Goal: Transaction & Acquisition: Purchase product/service

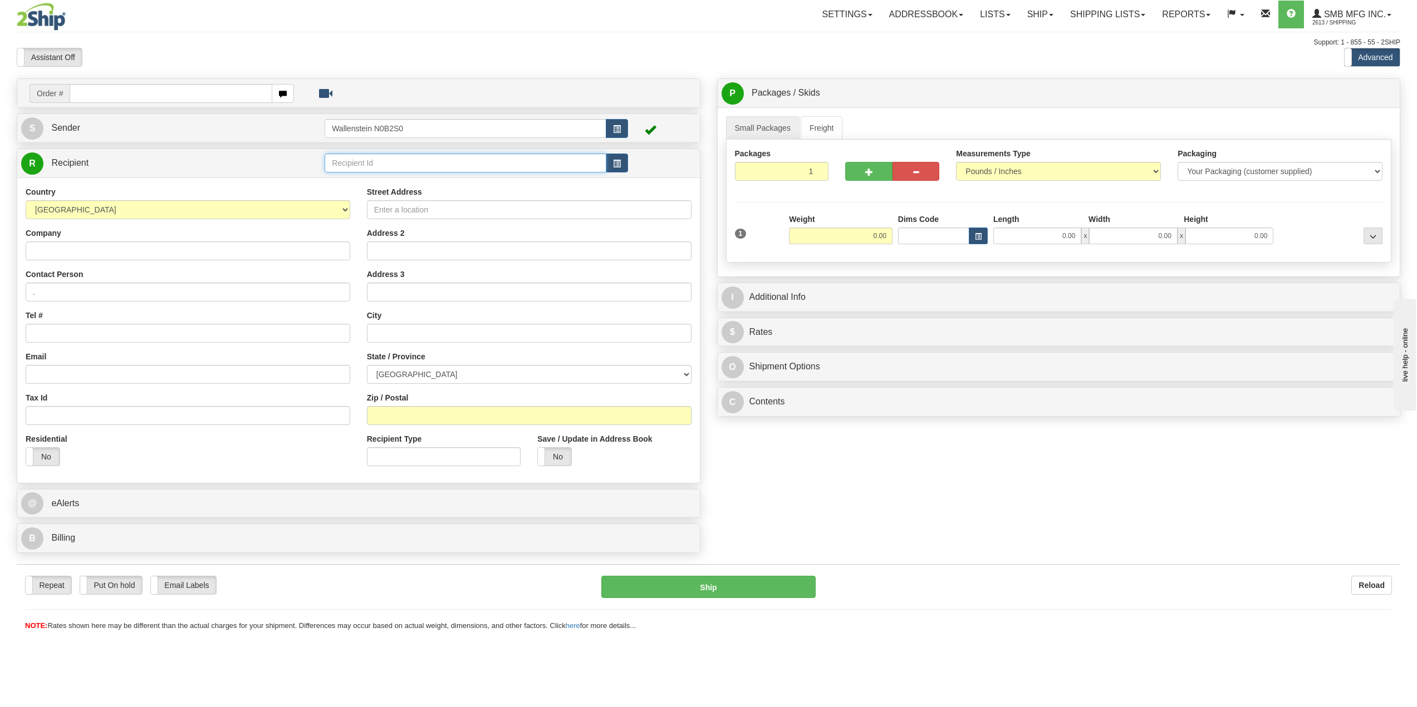
click at [401, 160] on input "text" at bounding box center [466, 163] width 282 height 19
click at [374, 181] on div "SMB" at bounding box center [463, 180] width 271 height 12
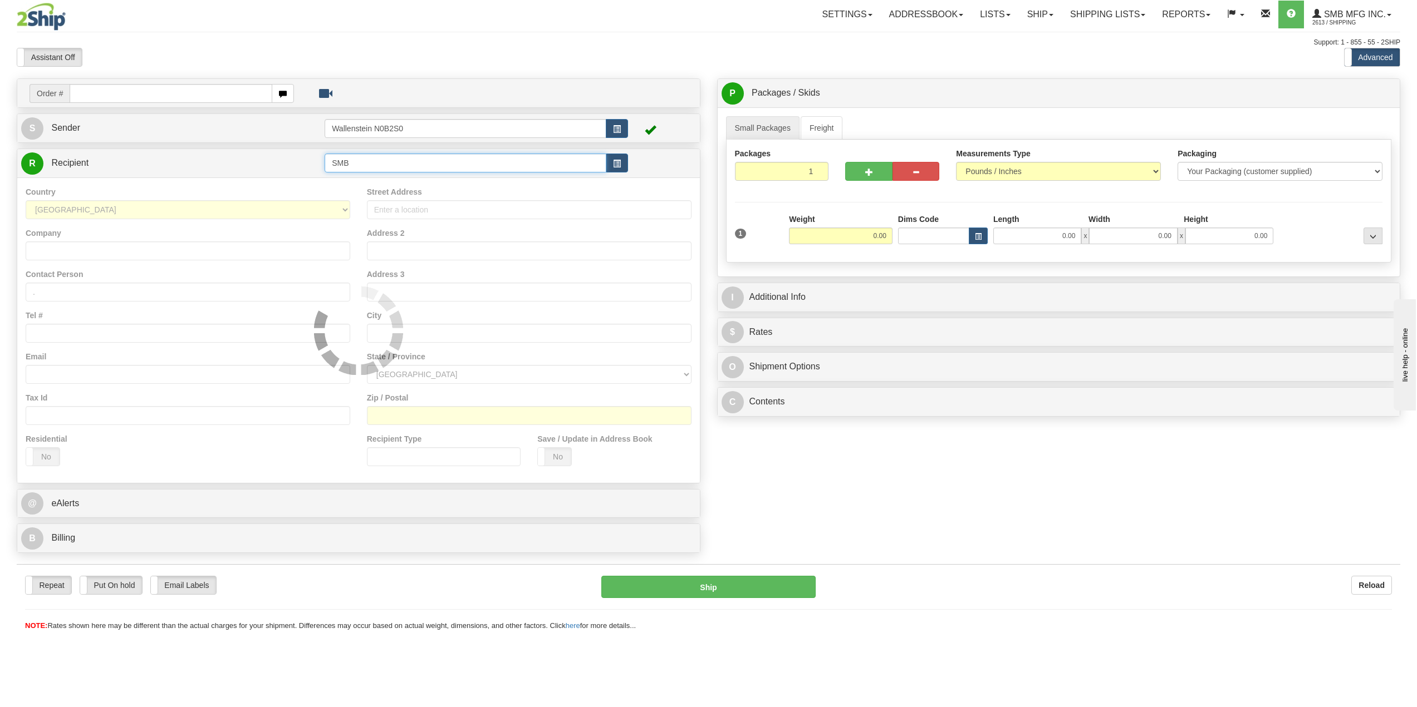
type input "SMB"
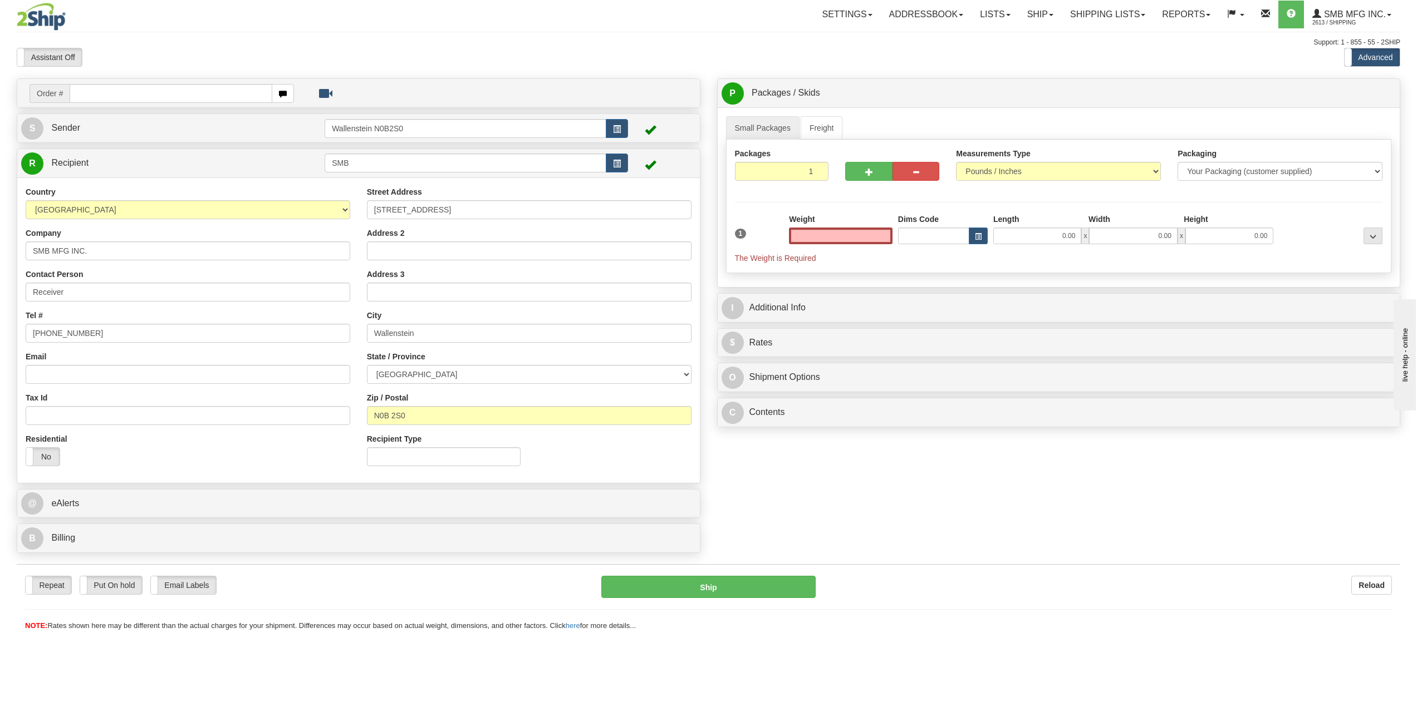
type input "0.00"
click at [1025, 237] on input "0.00" at bounding box center [1037, 236] width 88 height 17
type input "40.00"
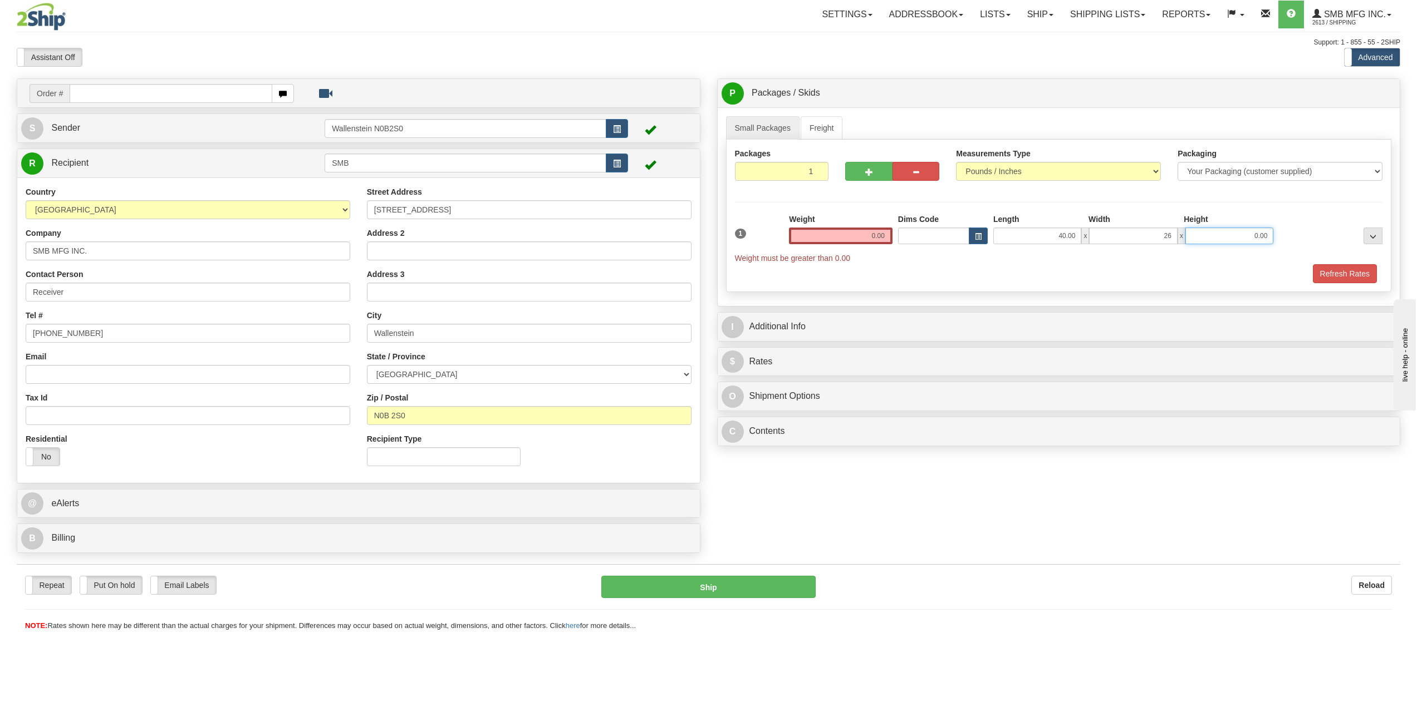
type input "26.00"
type input "39.00"
drag, startPoint x: 845, startPoint y: 240, endPoint x: 1067, endPoint y: 237, distance: 222.1
click at [953, 240] on div "1 Weight 0.00 Dims Code x x" at bounding box center [1059, 239] width 654 height 50
click at [874, 241] on input "0.00" at bounding box center [841, 236] width 104 height 17
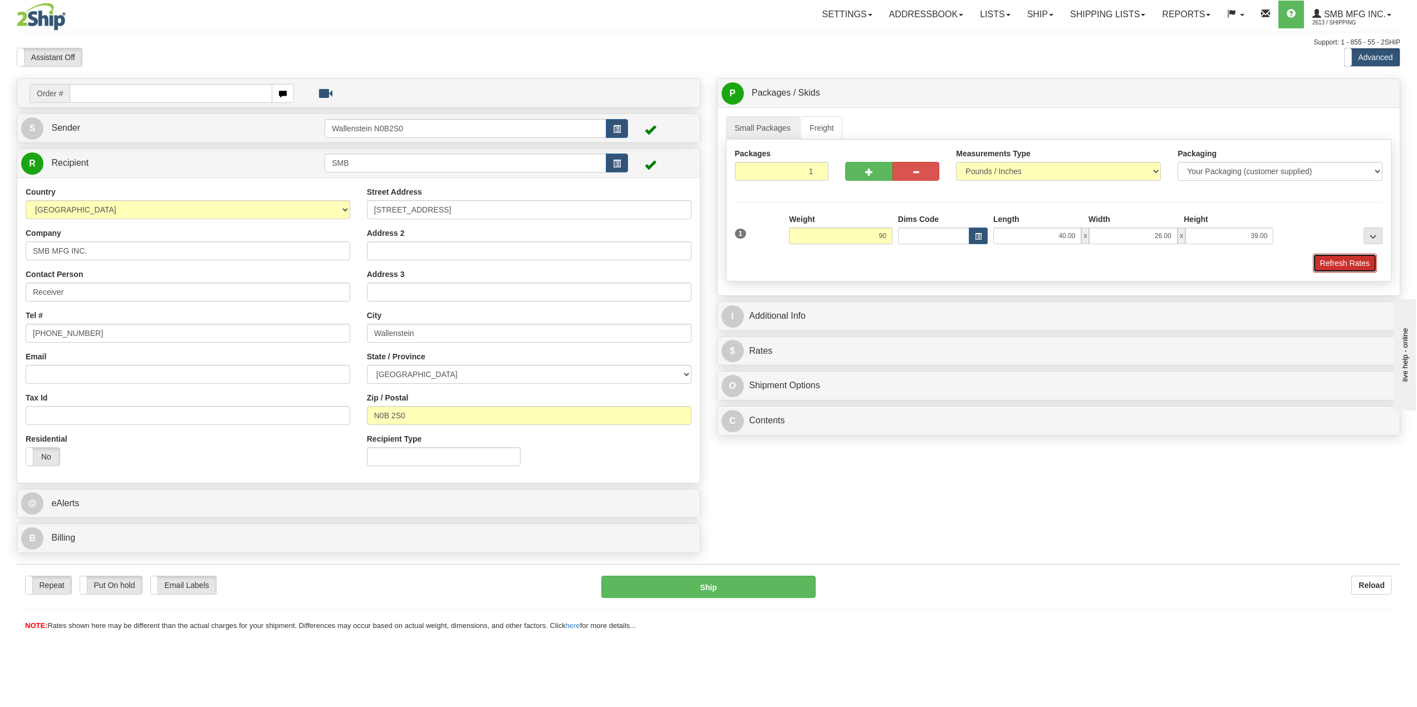
type input "90.00"
click at [1349, 260] on button "Refresh Rates" at bounding box center [1345, 263] width 64 height 19
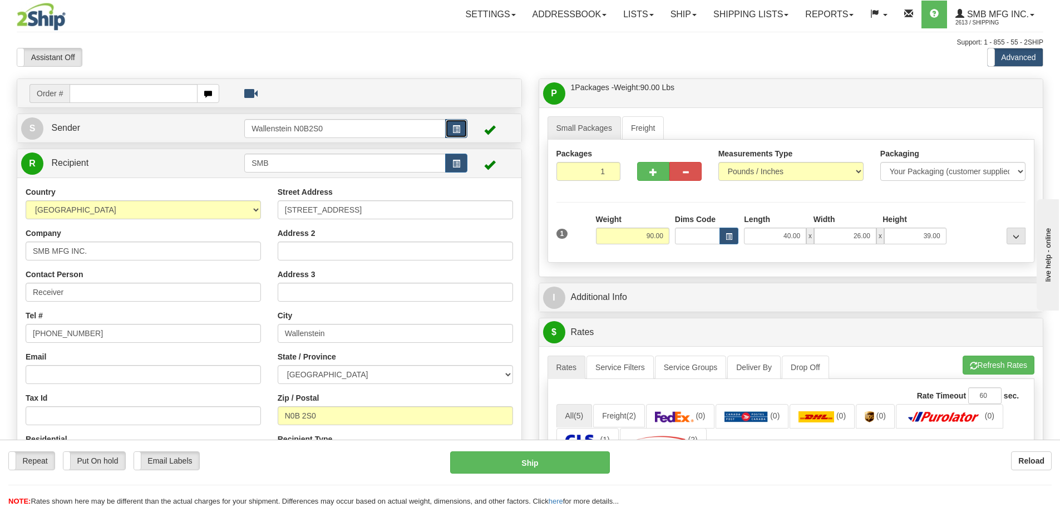
click at [451, 125] on button "button" at bounding box center [456, 128] width 22 height 19
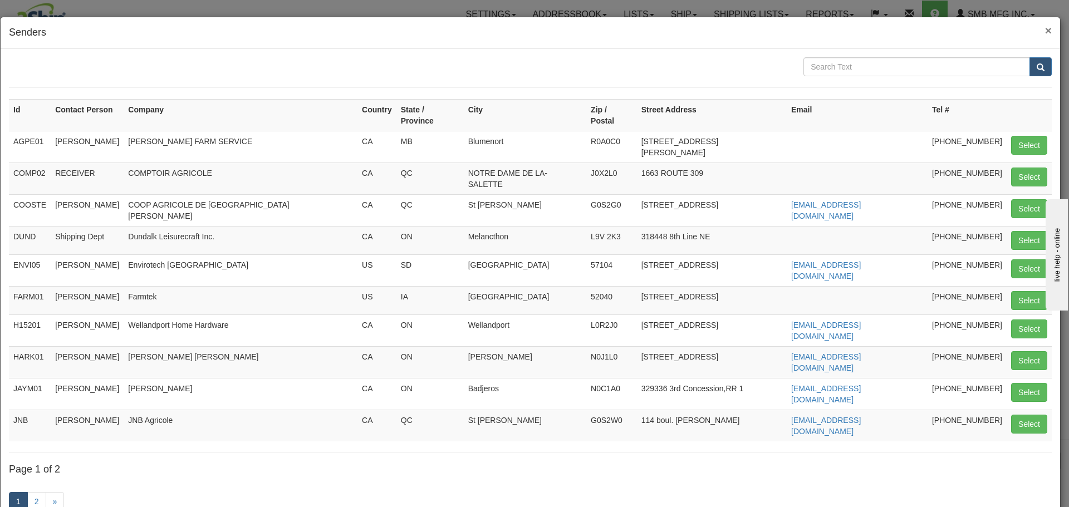
click at [1045, 30] on span "×" at bounding box center [1048, 30] width 7 height 13
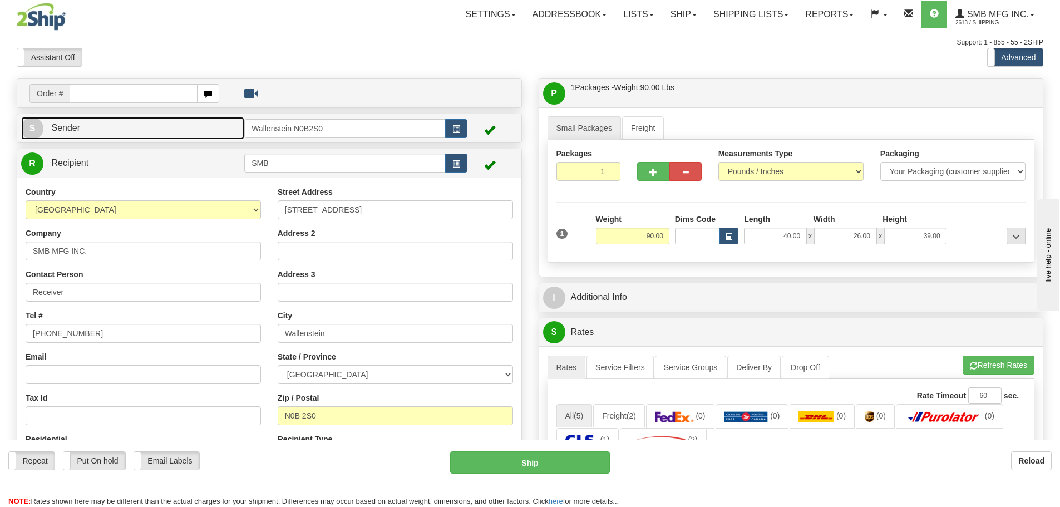
click at [124, 129] on link "S Sender" at bounding box center [132, 128] width 223 height 23
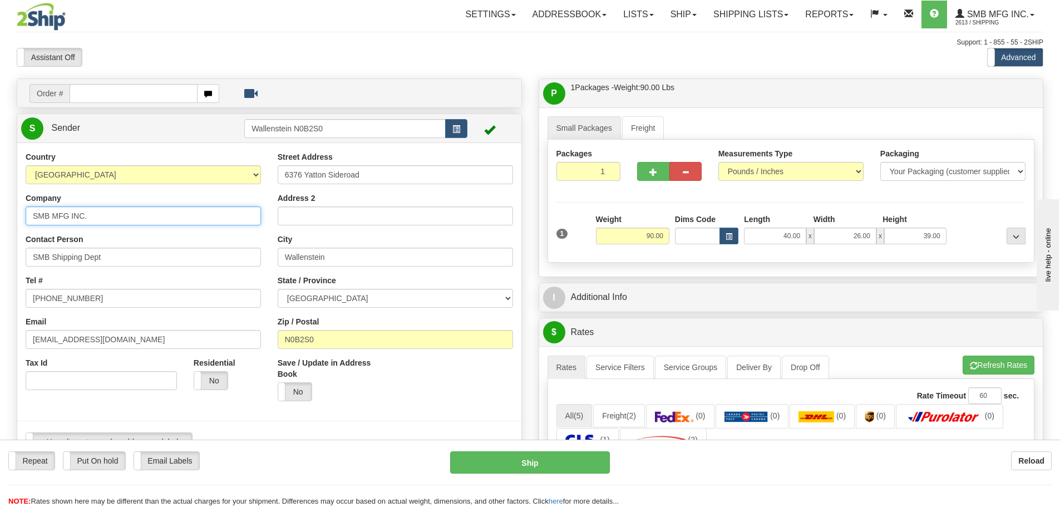
drag, startPoint x: -115, startPoint y: 192, endPoint x: -124, endPoint y: 192, distance: 9.5
click at [0, 192] on html "Training Course Close Toggle navigation Settings Shipping Preferences New Sende…" at bounding box center [530, 253] width 1060 height 507
paste input "ATL Dairy Automation Ltd"
type input "ATL Dairy Automation Ltd."
click at [209, 163] on div "Country [GEOGRAPHIC_DATA] [GEOGRAPHIC_DATA] [GEOGRAPHIC_DATA] [GEOGRAPHIC_DATA]…" at bounding box center [143, 167] width 235 height 33
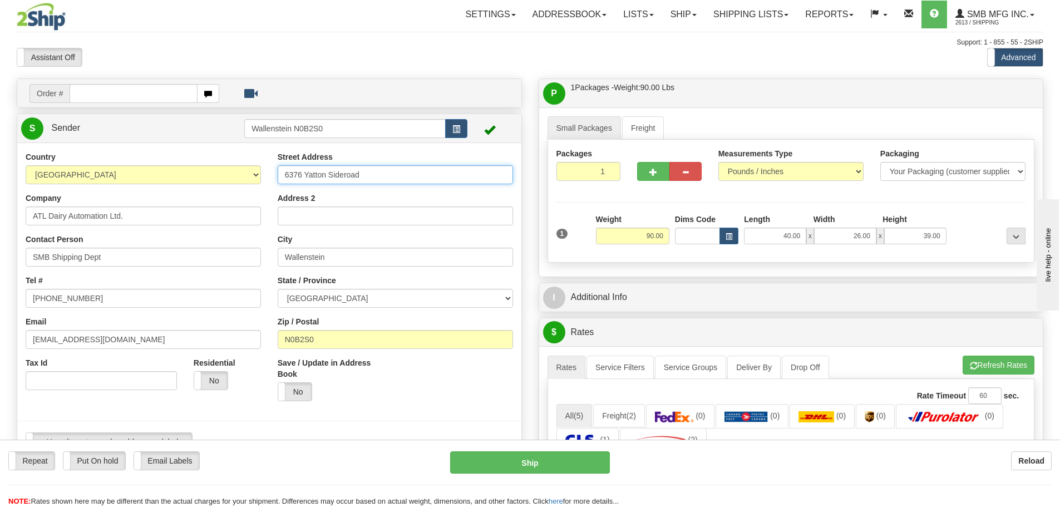
click at [390, 175] on input "6376 Yatton Sideroad" at bounding box center [395, 174] width 235 height 19
drag, startPoint x: 389, startPoint y: 175, endPoint x: 231, endPoint y: 173, distance: 157.5
click at [232, 173] on div "Country [GEOGRAPHIC_DATA] [GEOGRAPHIC_DATA] [GEOGRAPHIC_DATA] [GEOGRAPHIC_DATA]…" at bounding box center [269, 305] width 504 height 308
paste input "[STREET_ADDRESS]"
type input "[STREET_ADDRESS]"
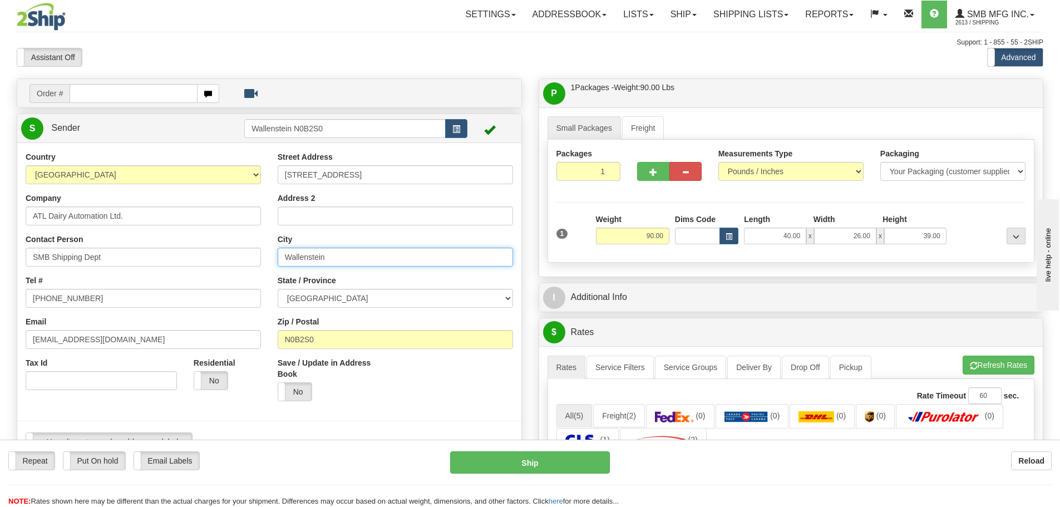
drag, startPoint x: 390, startPoint y: 255, endPoint x: 95, endPoint y: 244, distance: 295.2
click at [96, 244] on div "Country [GEOGRAPHIC_DATA] [GEOGRAPHIC_DATA] [GEOGRAPHIC_DATA] [GEOGRAPHIC_DATA]…" at bounding box center [269, 305] width 504 height 308
paste input "Milford"
type input "Milford"
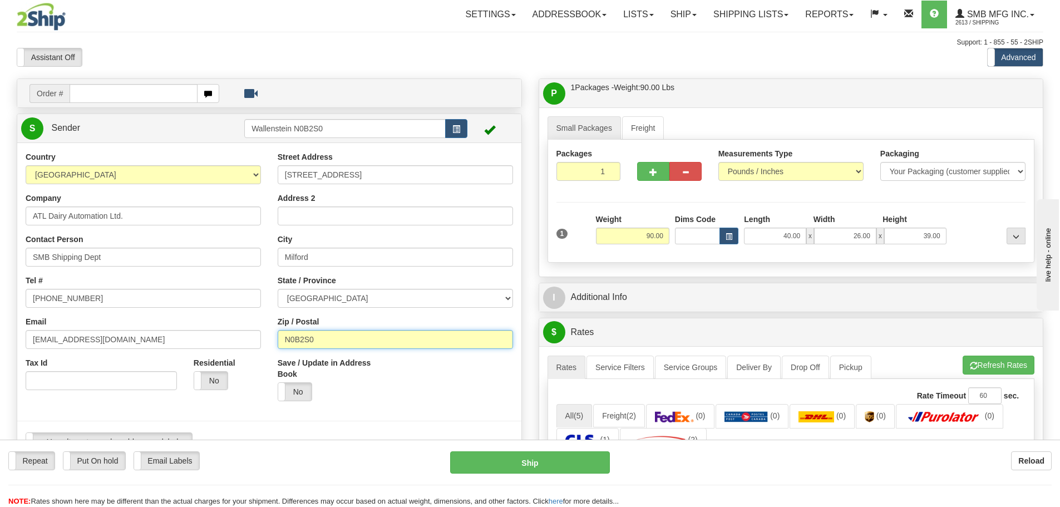
drag, startPoint x: 342, startPoint y: 341, endPoint x: 144, endPoint y: 331, distance: 199.0
click at [144, 331] on div "Country [GEOGRAPHIC_DATA] [GEOGRAPHIC_DATA] [GEOGRAPHIC_DATA] [GEOGRAPHIC_DATA]…" at bounding box center [269, 305] width 504 height 308
type input "B0N 1Y0"
click at [459, 391] on div "Save / Update in Address Book Yes No" at bounding box center [395, 383] width 252 height 52
click at [649, 131] on link "Freight" at bounding box center [643, 127] width 42 height 23
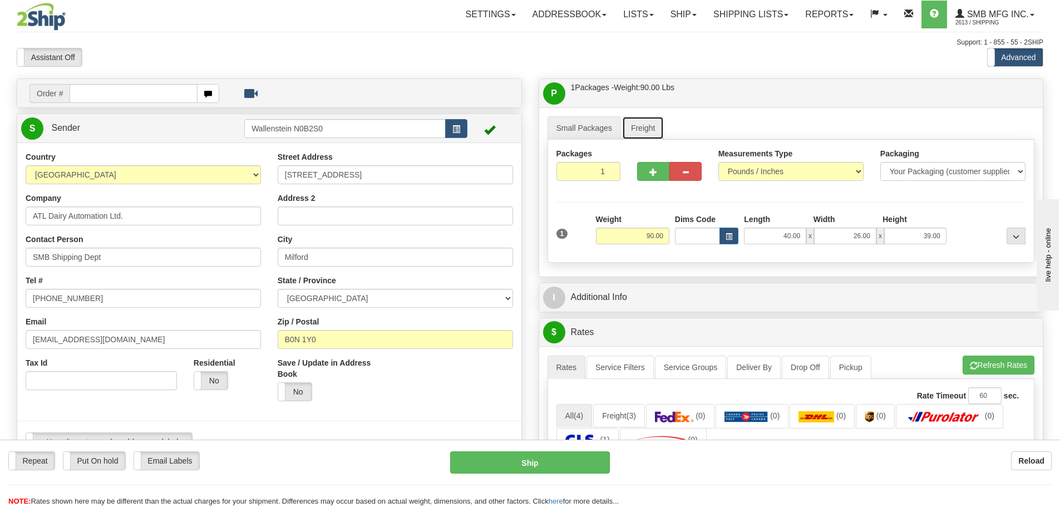
click at [649, 131] on link "Freight" at bounding box center [643, 127] width 42 height 23
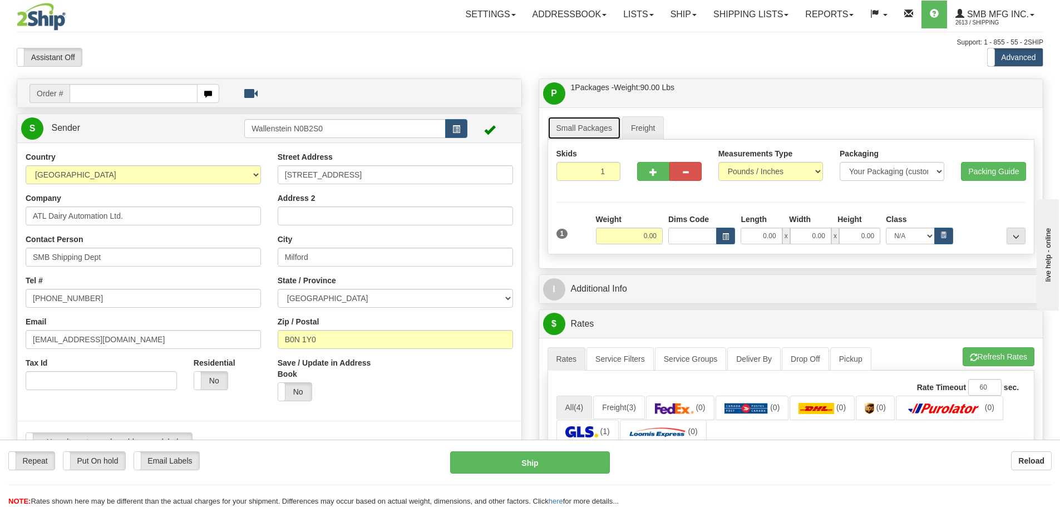
click at [601, 127] on link "Small Packages" at bounding box center [584, 127] width 73 height 23
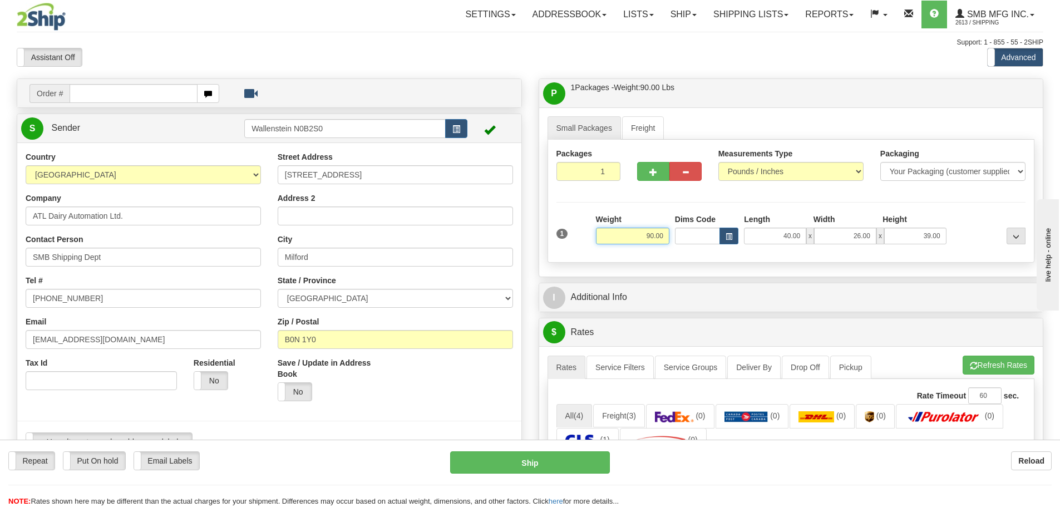
drag, startPoint x: 618, startPoint y: 237, endPoint x: 871, endPoint y: 243, distance: 252.8
click at [821, 243] on div "1 Weight 90.00 Dims Code x x" at bounding box center [791, 234] width 475 height 40
type input "0.00"
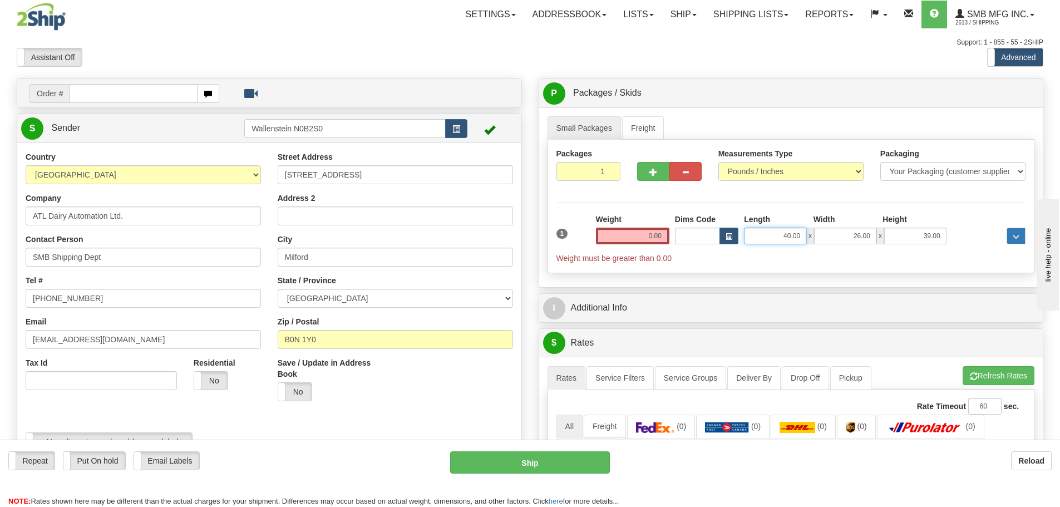
drag, startPoint x: 774, startPoint y: 237, endPoint x: 1021, endPoint y: 232, distance: 247.2
click at [871, 232] on div "40.00 x 26.00 x 39.00" at bounding box center [845, 236] width 202 height 17
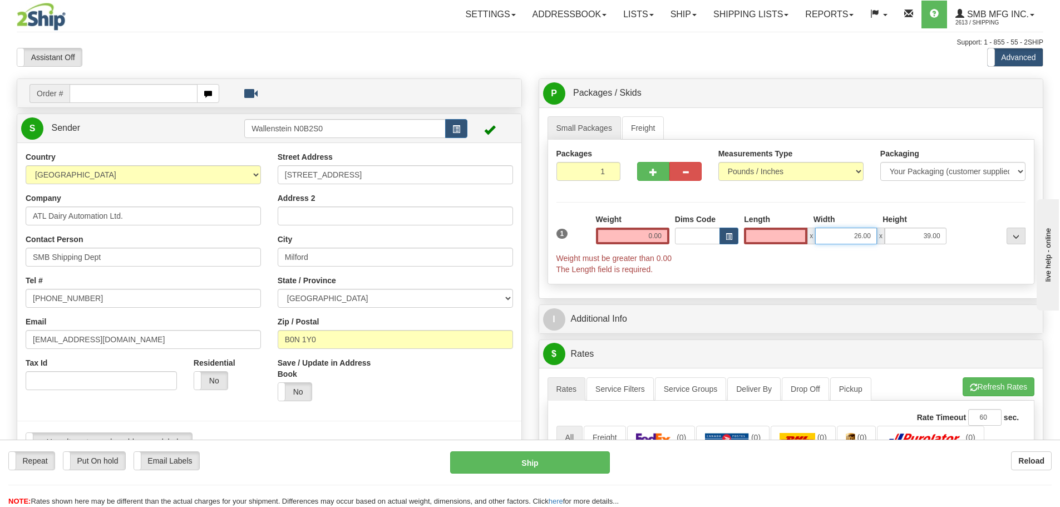
type input "0.00"
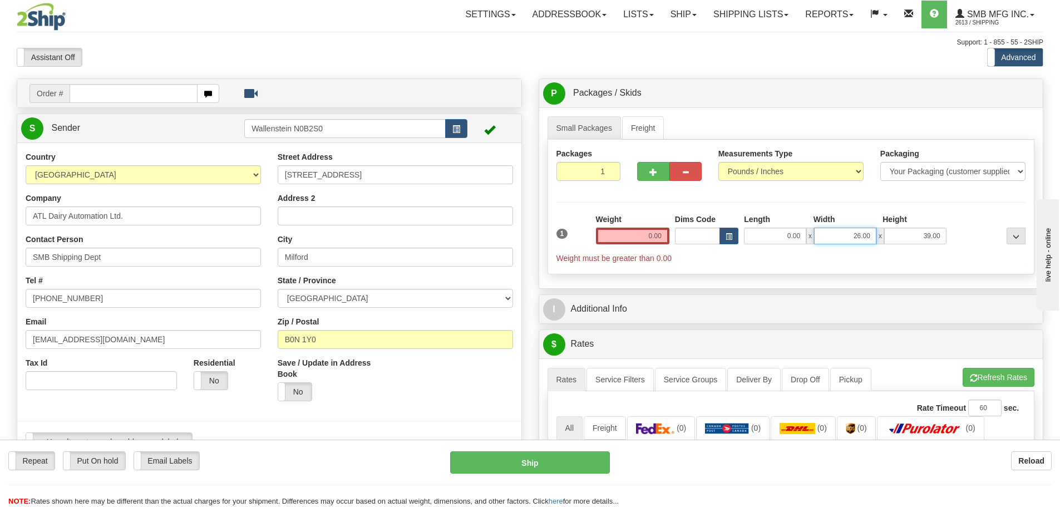
drag, startPoint x: 850, startPoint y: 237, endPoint x: 1000, endPoint y: 228, distance: 150.6
click at [936, 230] on div "0.00 x 26.00 x 39.00" at bounding box center [845, 236] width 202 height 17
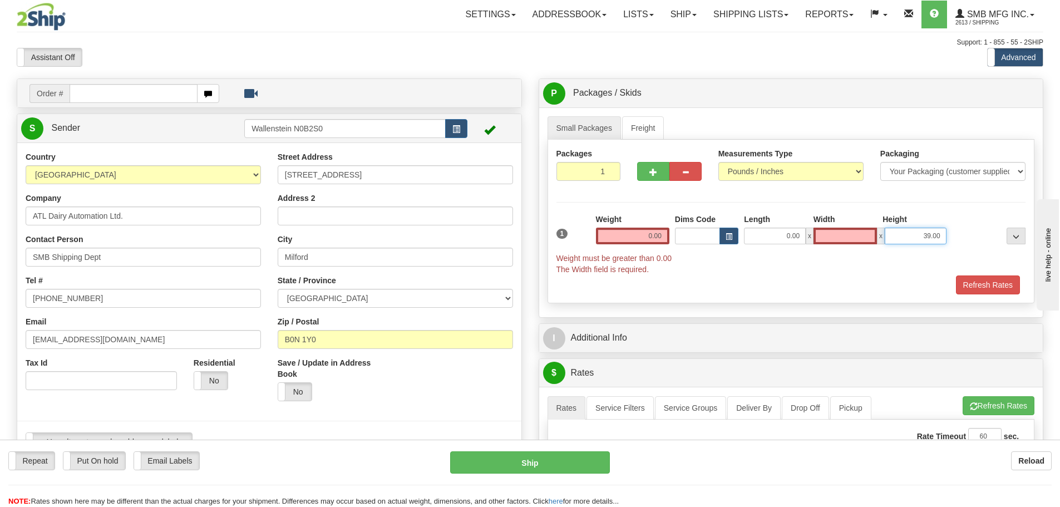
type input "0.00"
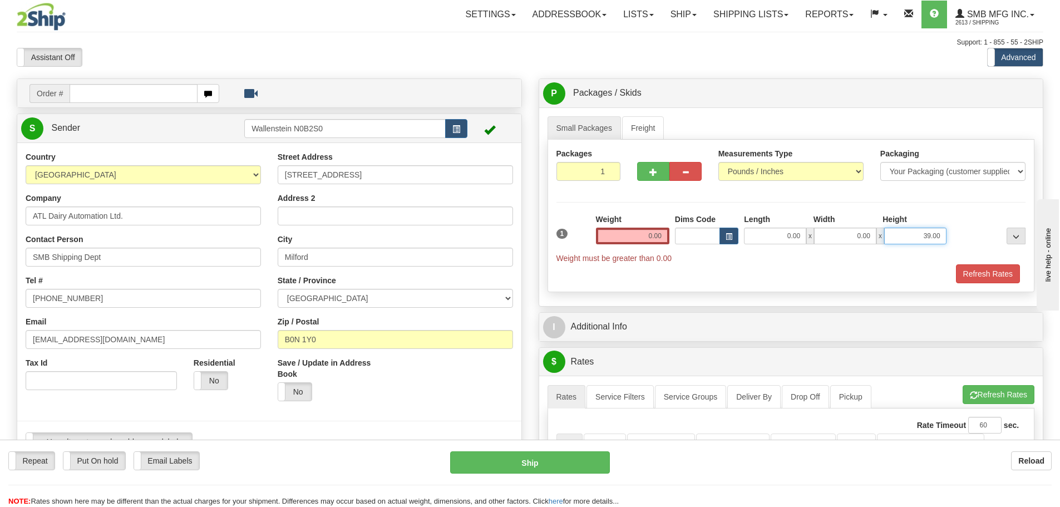
drag, startPoint x: 1954, startPoint y: 548, endPoint x: 1112, endPoint y: 327, distance: 870.7
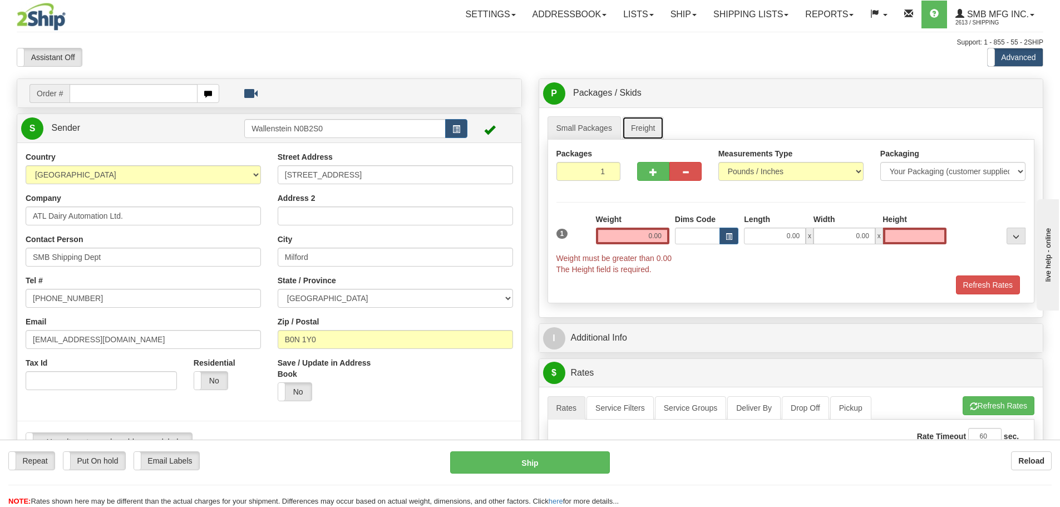
type input "0.00"
click at [636, 125] on link "Freight" at bounding box center [643, 127] width 42 height 23
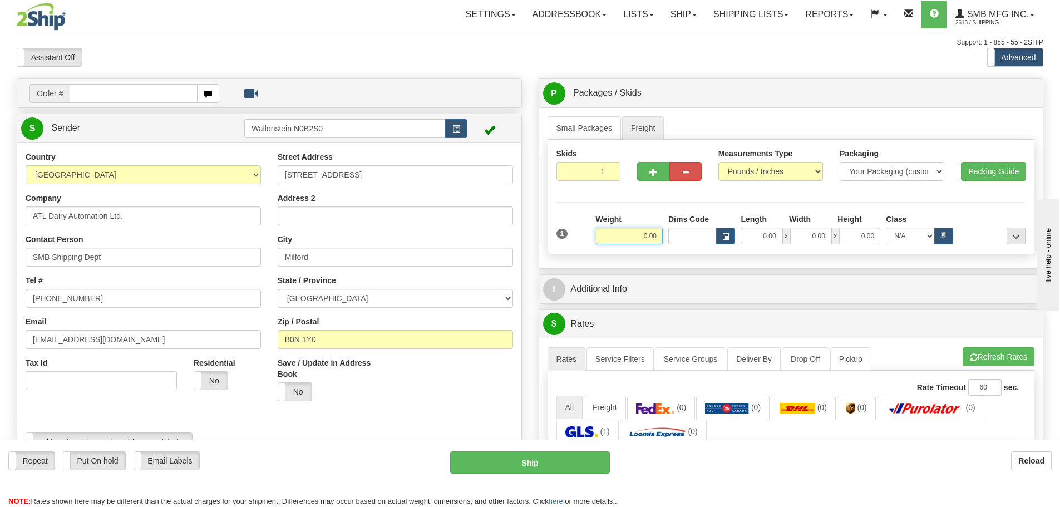
click at [618, 232] on input "0.00" at bounding box center [629, 236] width 67 height 17
type input "90.00"
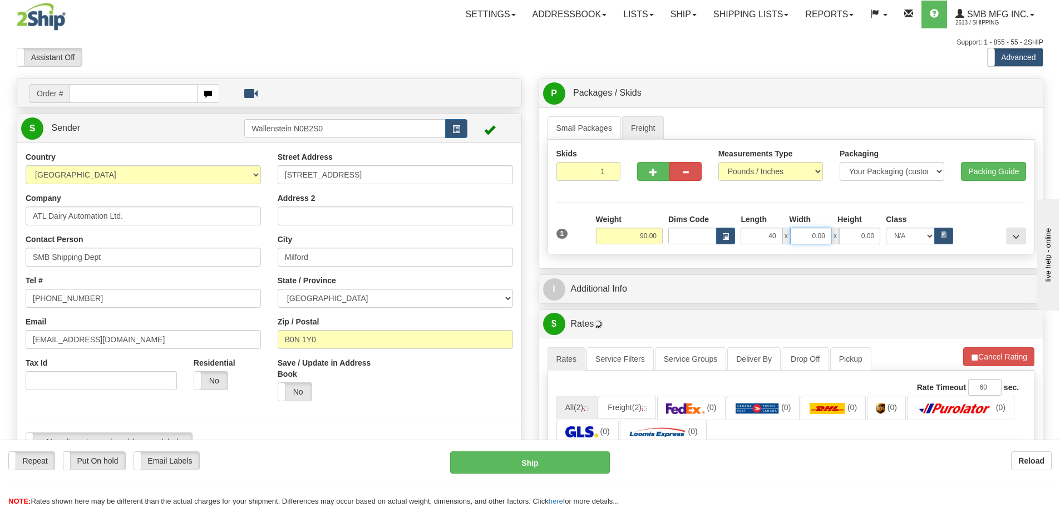
type input "40.00"
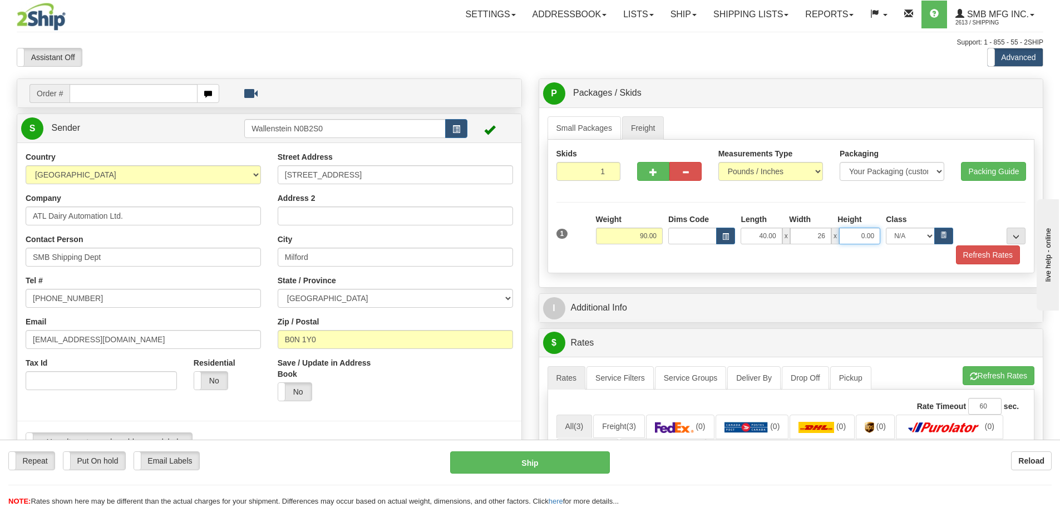
type input "26.00"
type input "40.00"
click at [972, 255] on button "Refresh Rates" at bounding box center [988, 254] width 64 height 19
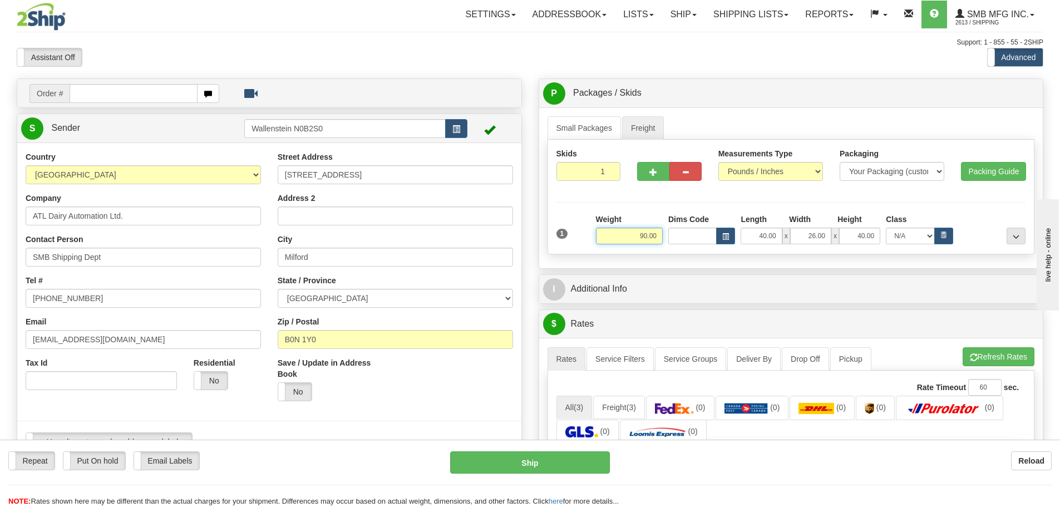
drag, startPoint x: 628, startPoint y: 232, endPoint x: 768, endPoint y: 232, distance: 140.3
click at [729, 232] on div "Weight 90.00 Dims Code Length x x" at bounding box center [810, 229] width 435 height 31
type input "120.00"
click at [981, 211] on div "Skids 1 1" at bounding box center [792, 197] width 488 height 115
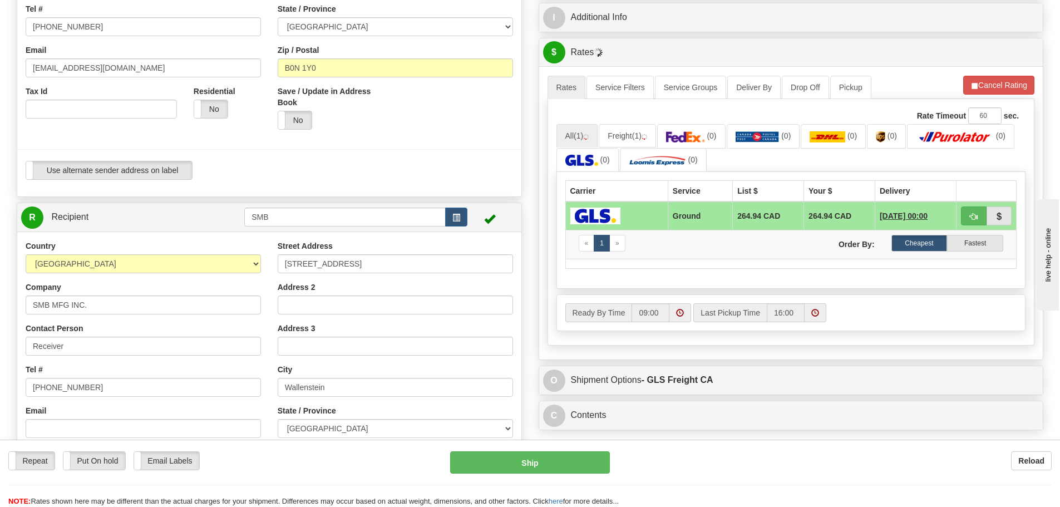
scroll to position [278, 0]
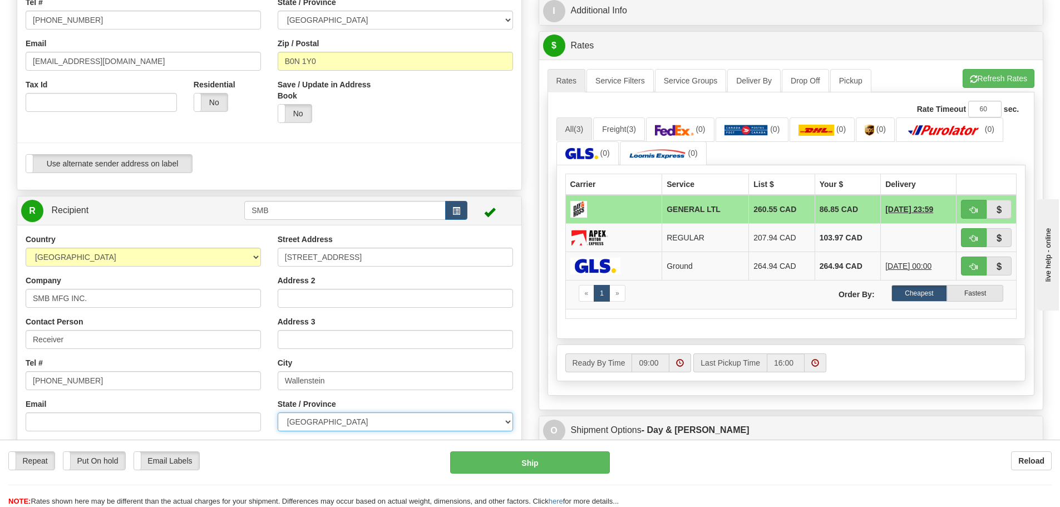
click at [495, 431] on select "[GEOGRAPHIC_DATA] [GEOGRAPHIC_DATA] [GEOGRAPHIC_DATA] [GEOGRAPHIC_DATA] [GEOGRA…" at bounding box center [395, 421] width 235 height 19
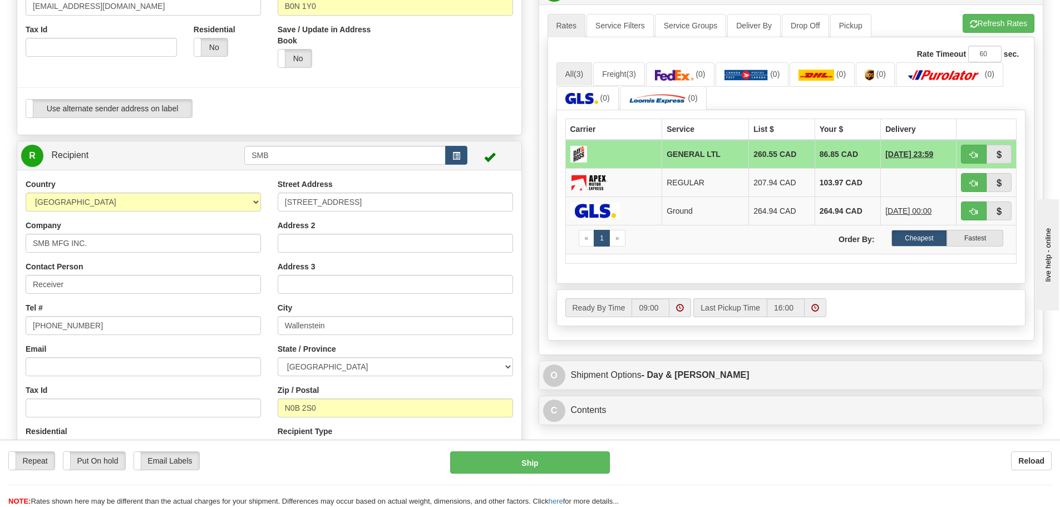
scroll to position [334, 0]
click at [1007, 155] on button "button" at bounding box center [1000, 153] width 26 height 19
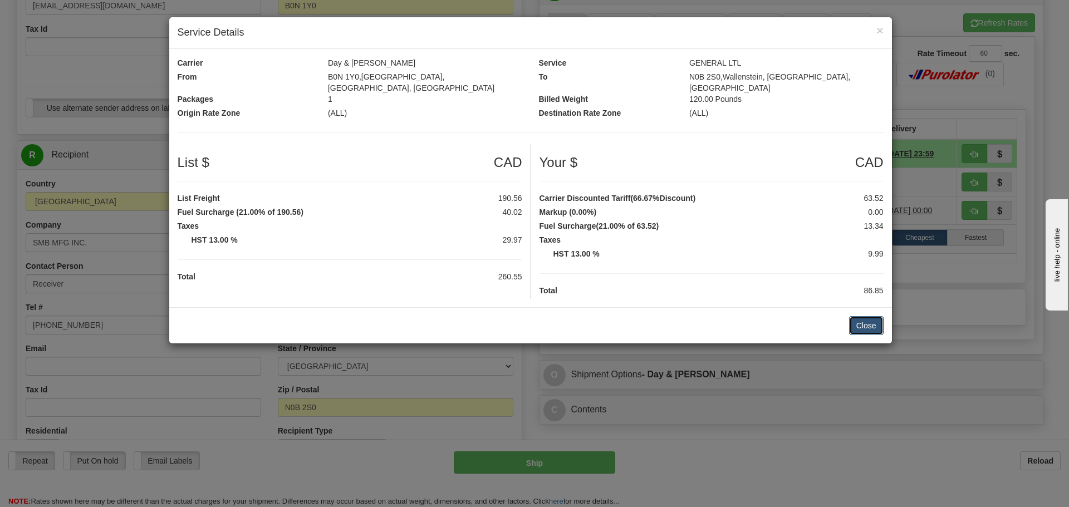
click at [864, 321] on button "Close" at bounding box center [866, 325] width 35 height 19
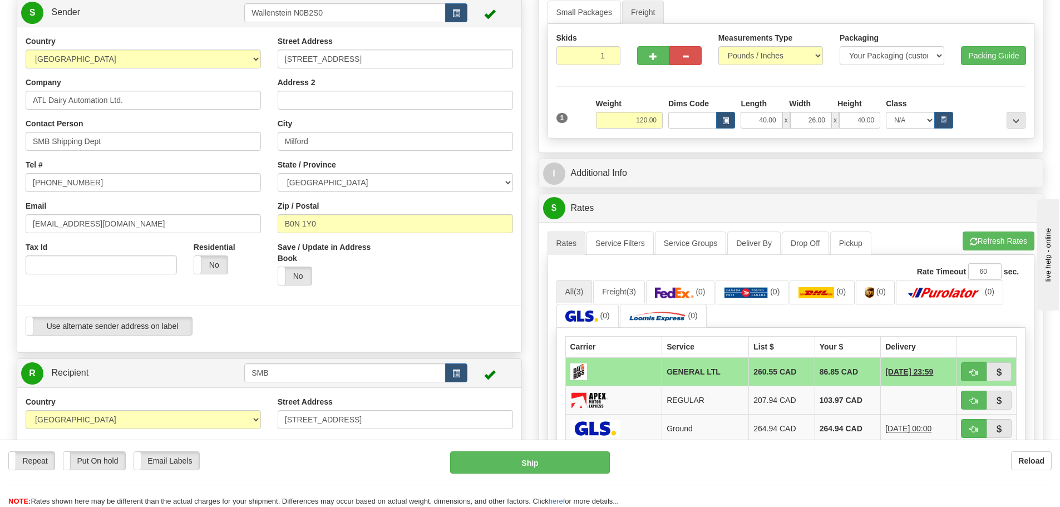
scroll to position [111, 0]
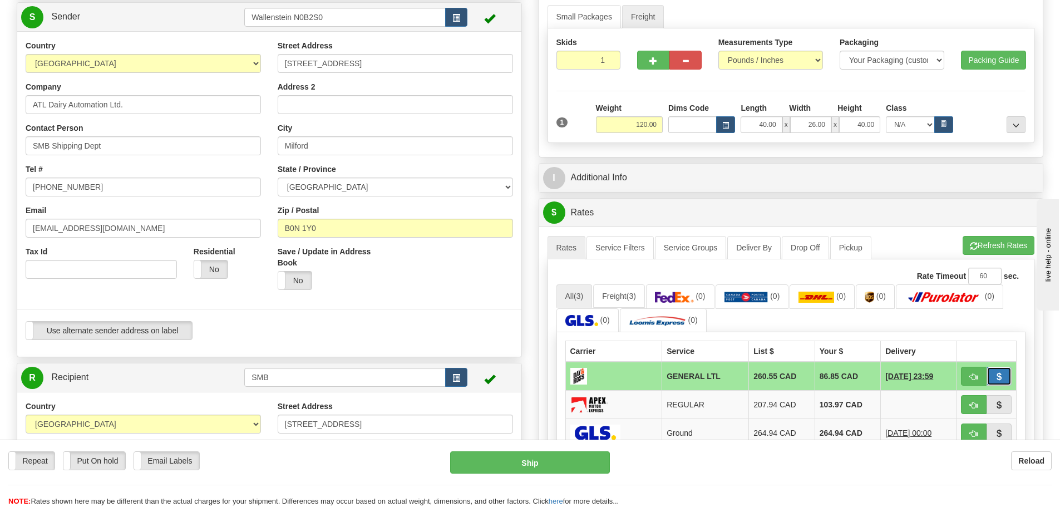
click at [1005, 380] on button "button" at bounding box center [1000, 376] width 26 height 19
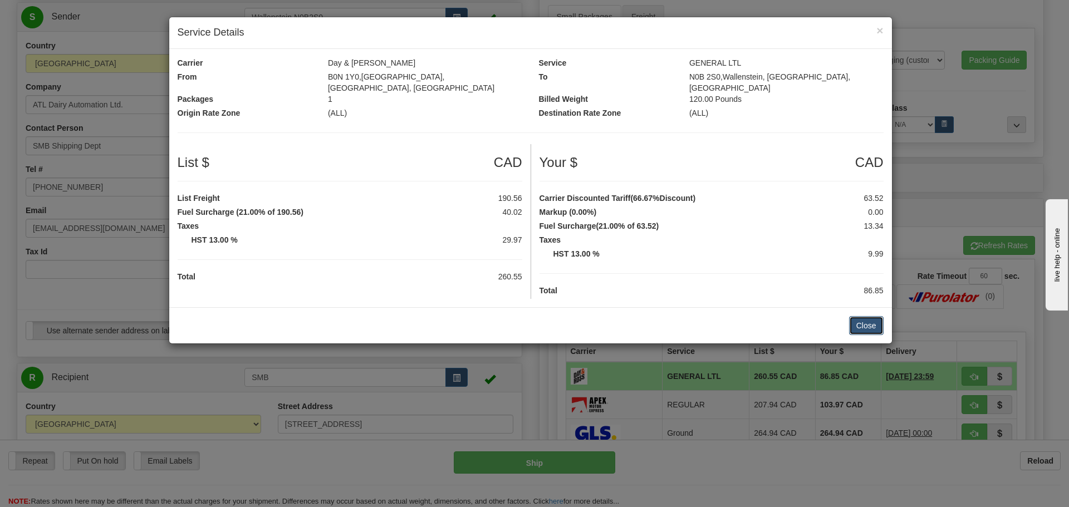
click at [868, 316] on button "Close" at bounding box center [866, 325] width 35 height 19
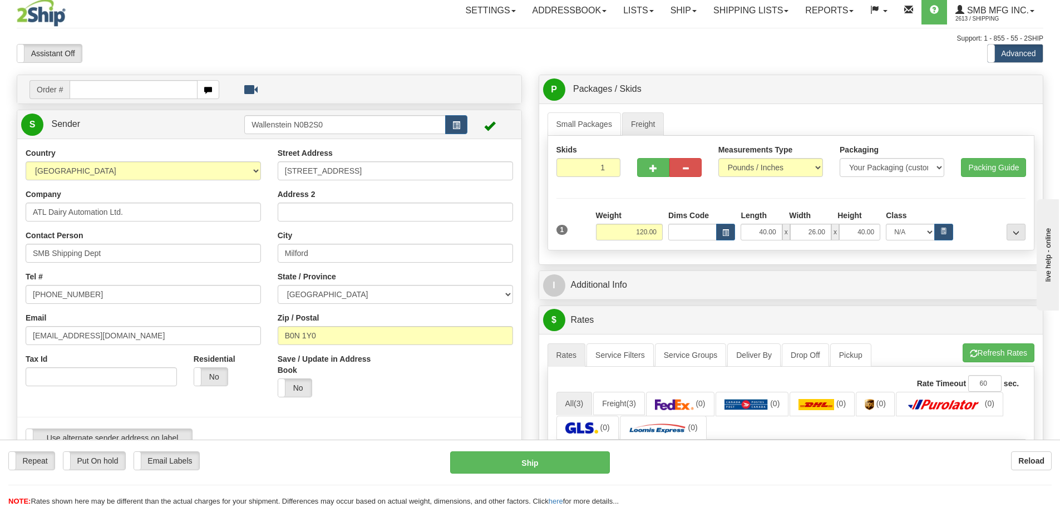
scroll to position [0, 0]
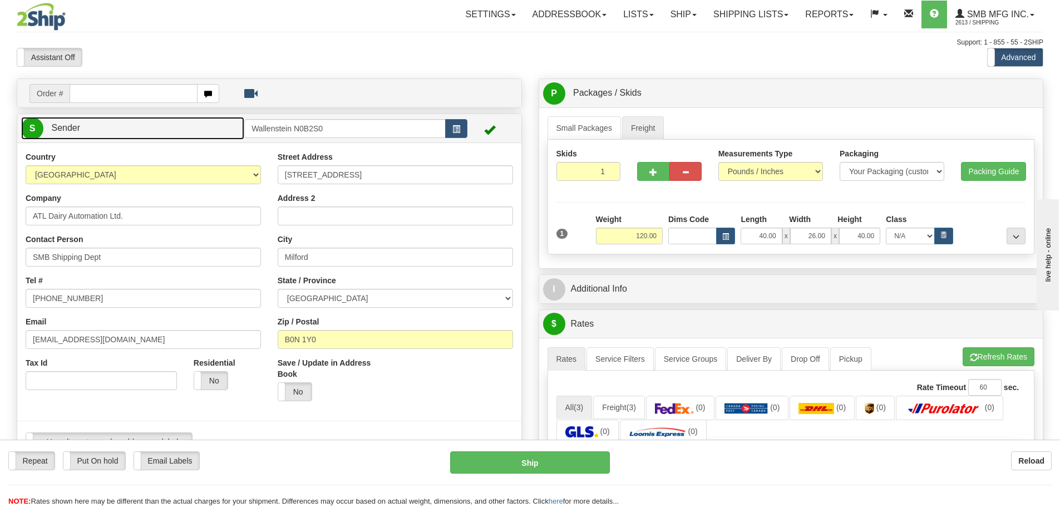
click at [189, 126] on link "S Sender" at bounding box center [132, 128] width 223 height 23
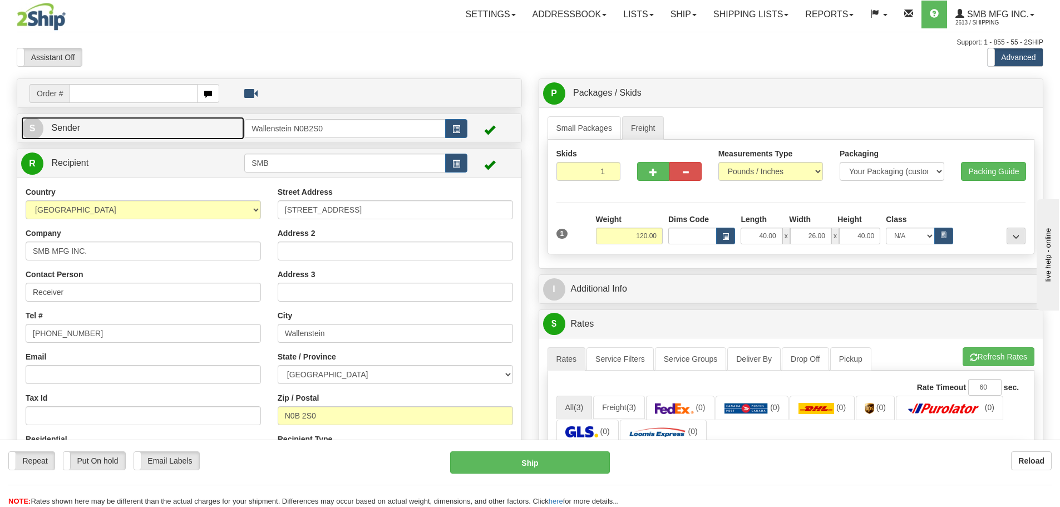
click at [161, 131] on link "S Sender" at bounding box center [132, 128] width 223 height 23
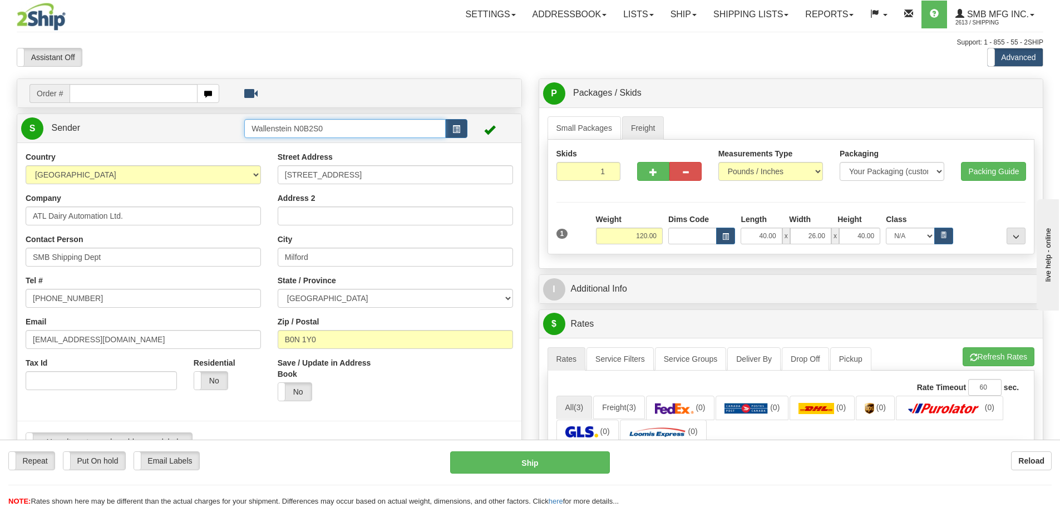
drag, startPoint x: 186, startPoint y: 127, endPoint x: 165, endPoint y: 130, distance: 21.4
click at [166, 130] on tr "S Sender Wallenstein N0B2S0" at bounding box center [269, 128] width 497 height 23
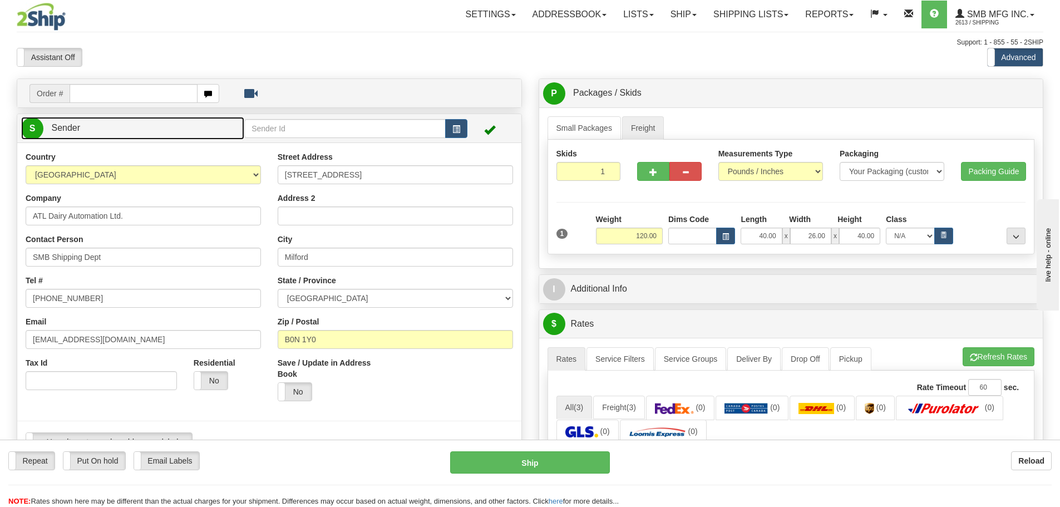
click at [115, 135] on link "S Sender" at bounding box center [132, 128] width 223 height 23
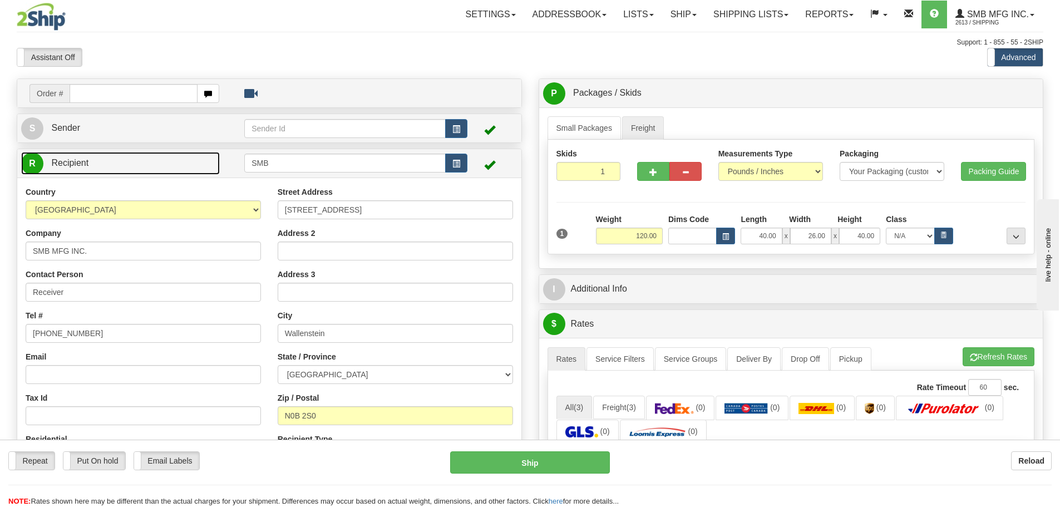
click at [181, 166] on link "R Recipient" at bounding box center [120, 163] width 199 height 23
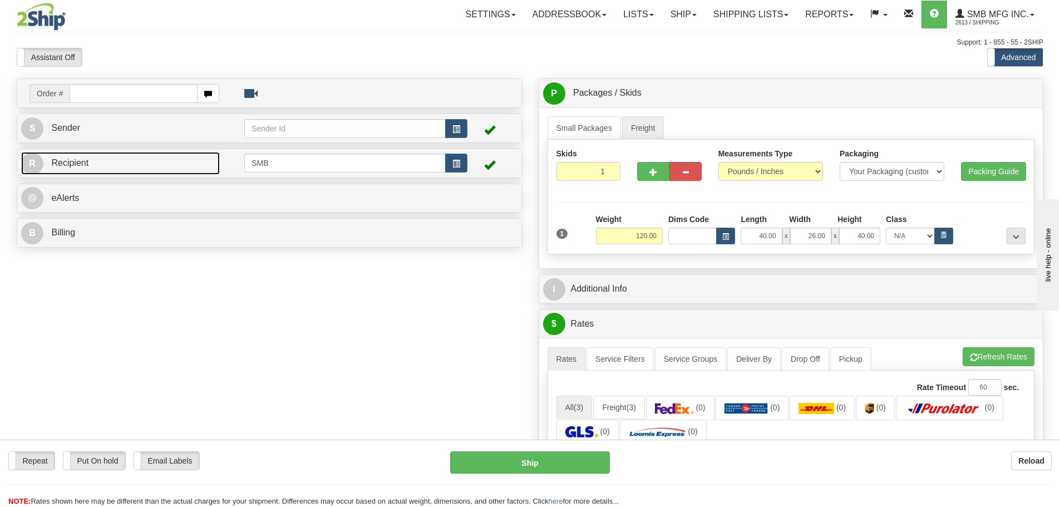
click at [180, 166] on link "R Recipient" at bounding box center [120, 163] width 199 height 23
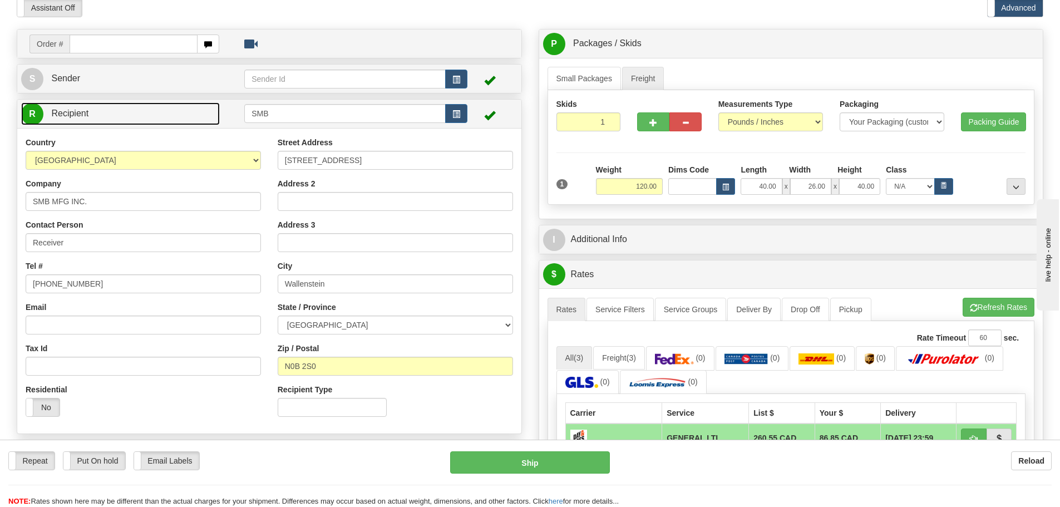
scroll to position [56, 0]
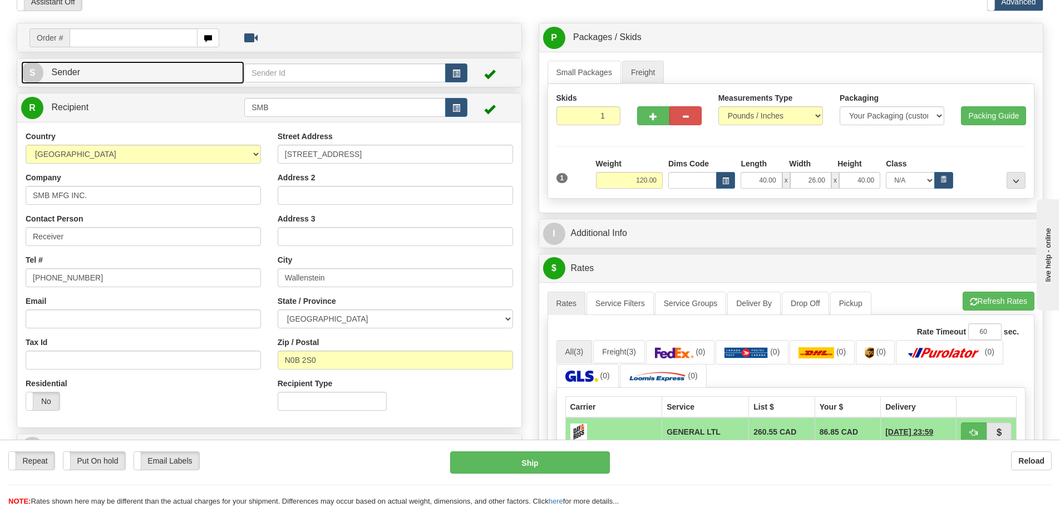
click at [188, 68] on link "S Sender" at bounding box center [132, 72] width 223 height 23
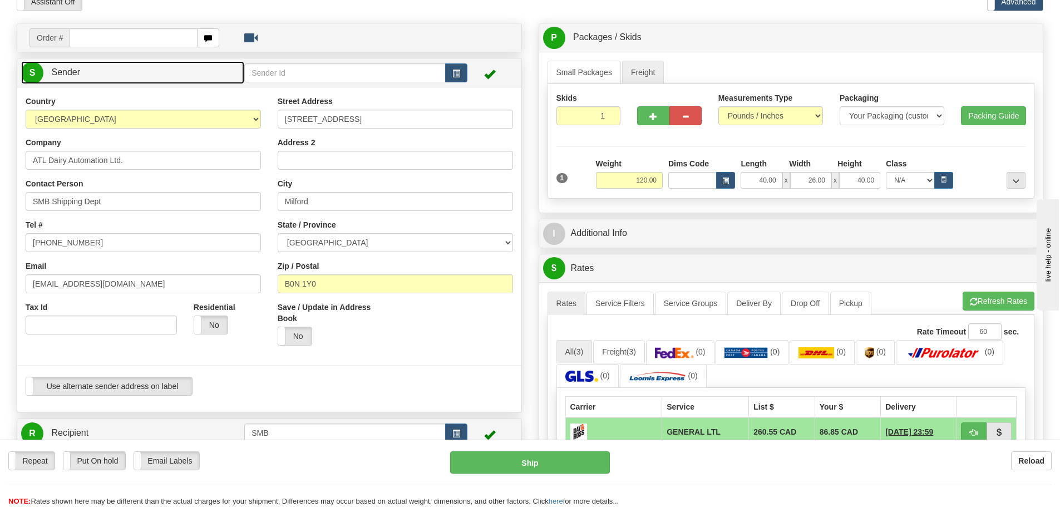
click at [188, 68] on link "S Sender" at bounding box center [132, 72] width 223 height 23
click at [1007, 302] on button "Refresh Rates" at bounding box center [999, 301] width 72 height 19
click at [324, 238] on select "[GEOGRAPHIC_DATA] [GEOGRAPHIC_DATA] [GEOGRAPHIC_DATA] [GEOGRAPHIC_DATA] [GEOGRA…" at bounding box center [395, 242] width 235 height 19
select select "NS"
click at [278, 233] on select "[GEOGRAPHIC_DATA] [GEOGRAPHIC_DATA] [GEOGRAPHIC_DATA] [GEOGRAPHIC_DATA] [GEOGRA…" at bounding box center [395, 242] width 235 height 19
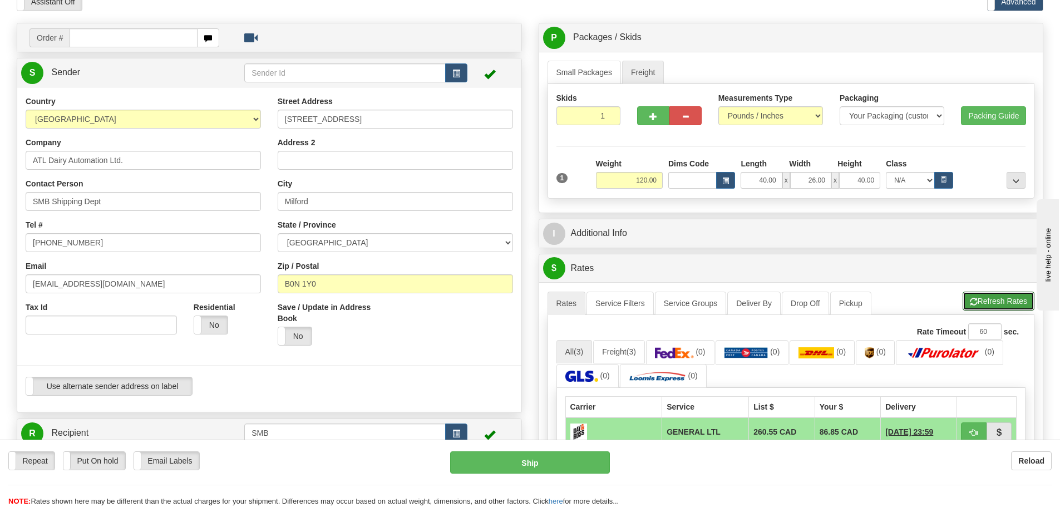
click at [1002, 307] on button "Refresh Rates" at bounding box center [999, 301] width 72 height 19
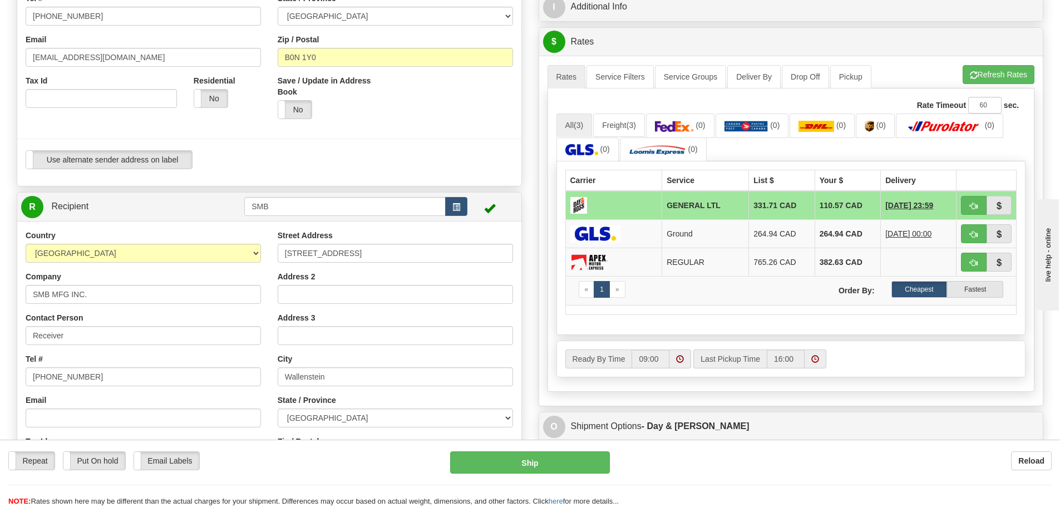
scroll to position [278, 0]
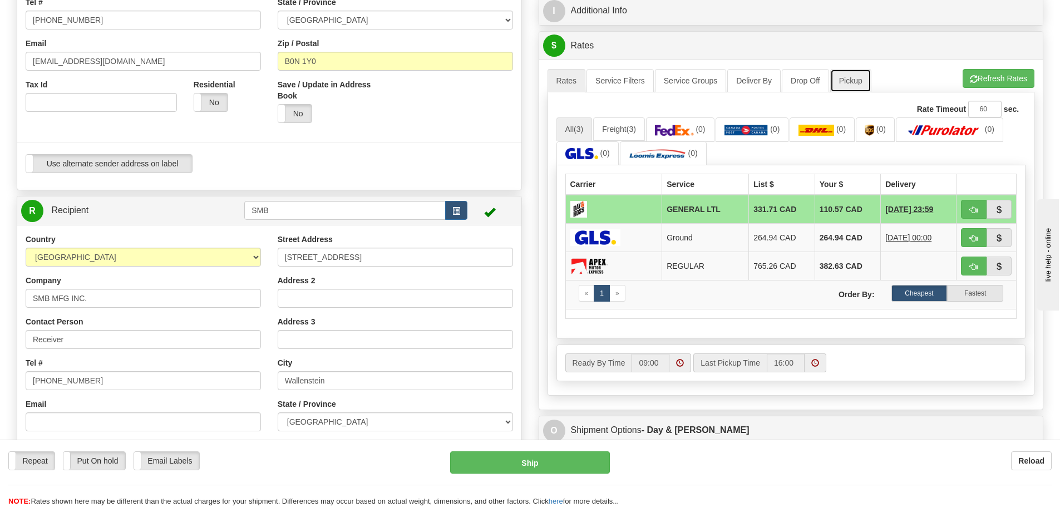
click at [861, 83] on link "Pickup" at bounding box center [851, 80] width 41 height 23
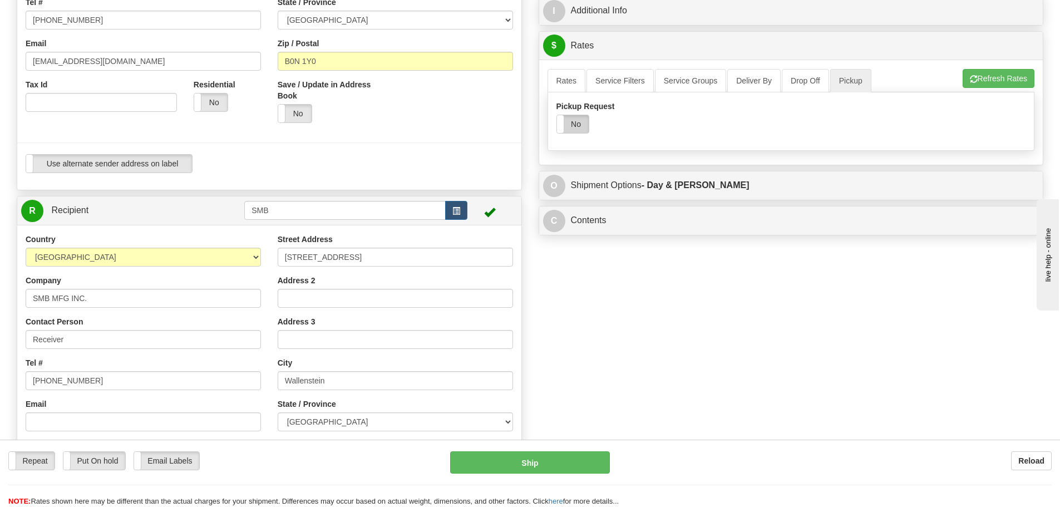
click at [580, 127] on label "No" at bounding box center [573, 124] width 32 height 18
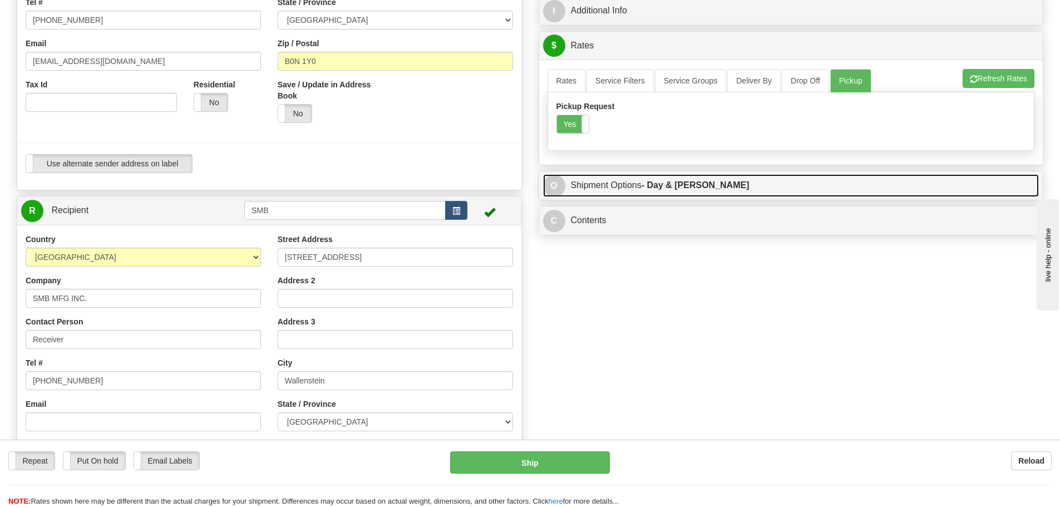
click at [783, 191] on link "O Shipment Options - Day & [PERSON_NAME]" at bounding box center [791, 185] width 497 height 23
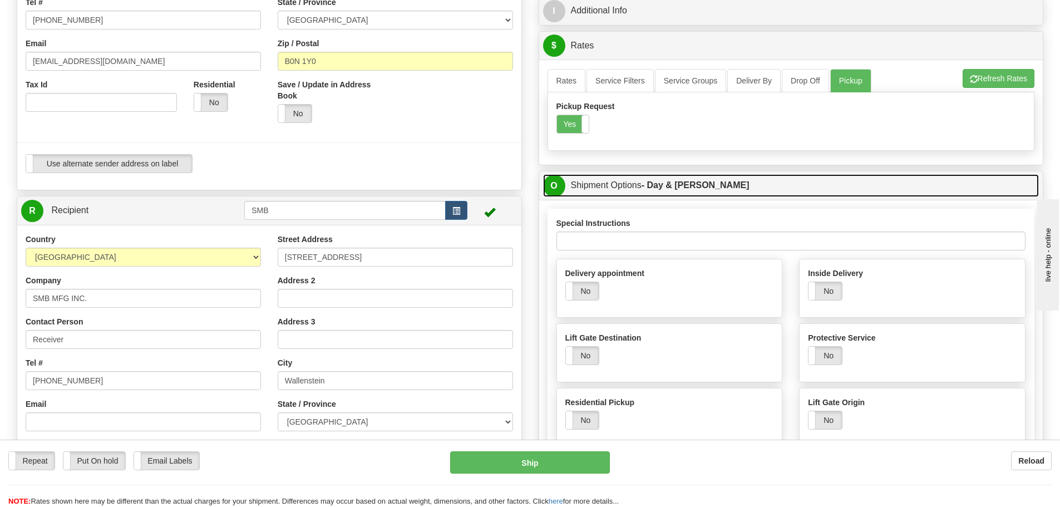
click at [725, 180] on link "O Shipment Options - Day & [PERSON_NAME]" at bounding box center [791, 185] width 497 height 23
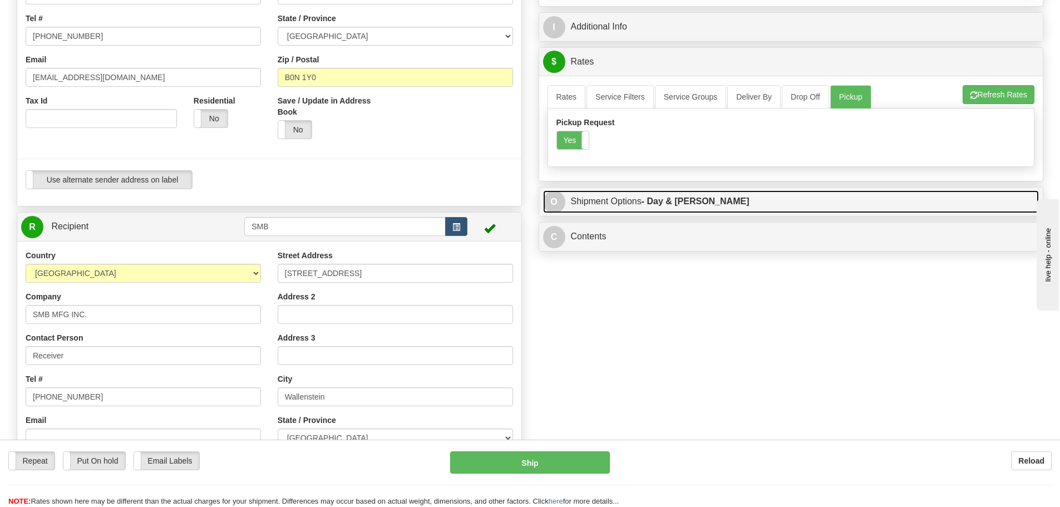
scroll to position [223, 0]
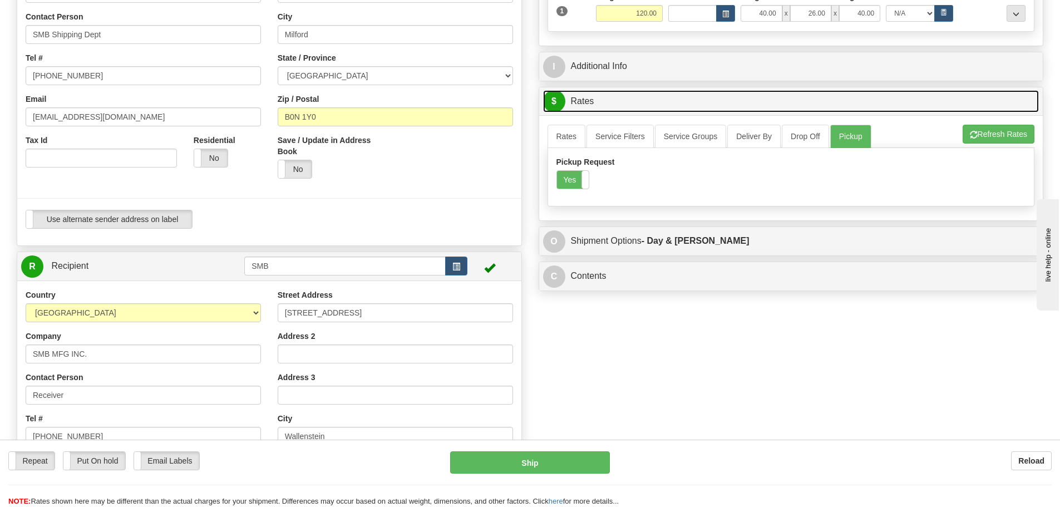
click at [763, 101] on link "$ Rates" at bounding box center [791, 101] width 497 height 23
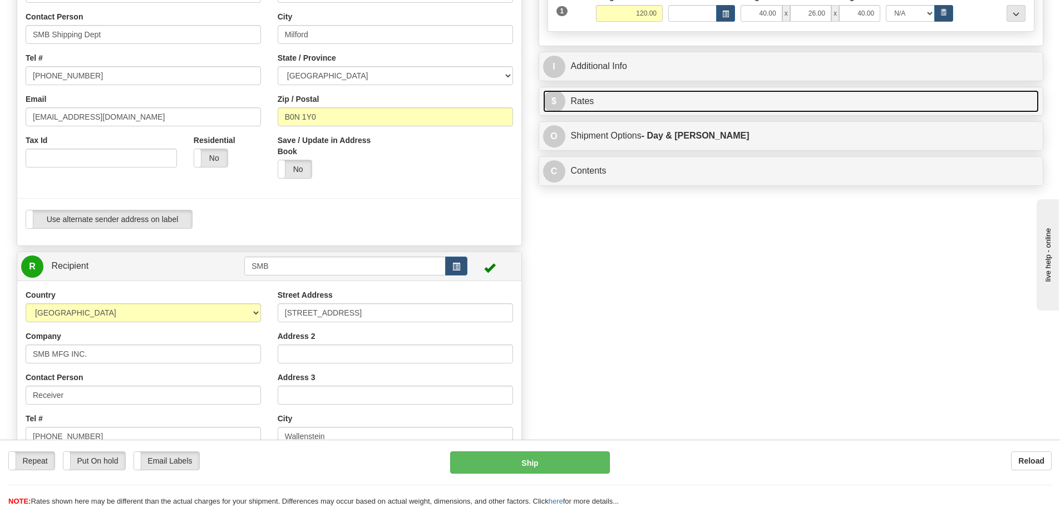
click at [763, 102] on link "$ Rates" at bounding box center [791, 101] width 497 height 23
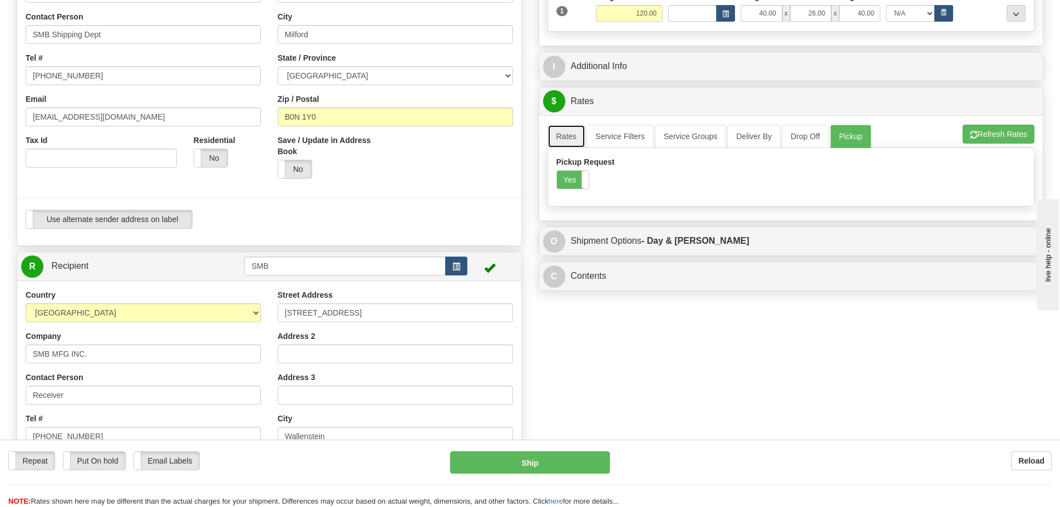
click at [582, 141] on link "Rates" at bounding box center [567, 136] width 38 height 23
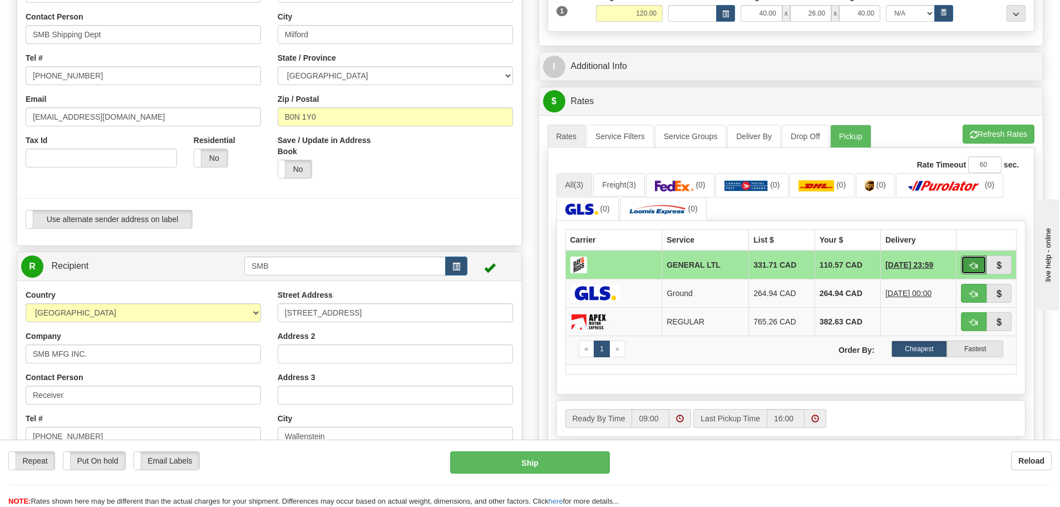
click at [968, 262] on button "button" at bounding box center [974, 264] width 26 height 19
type input "GL"
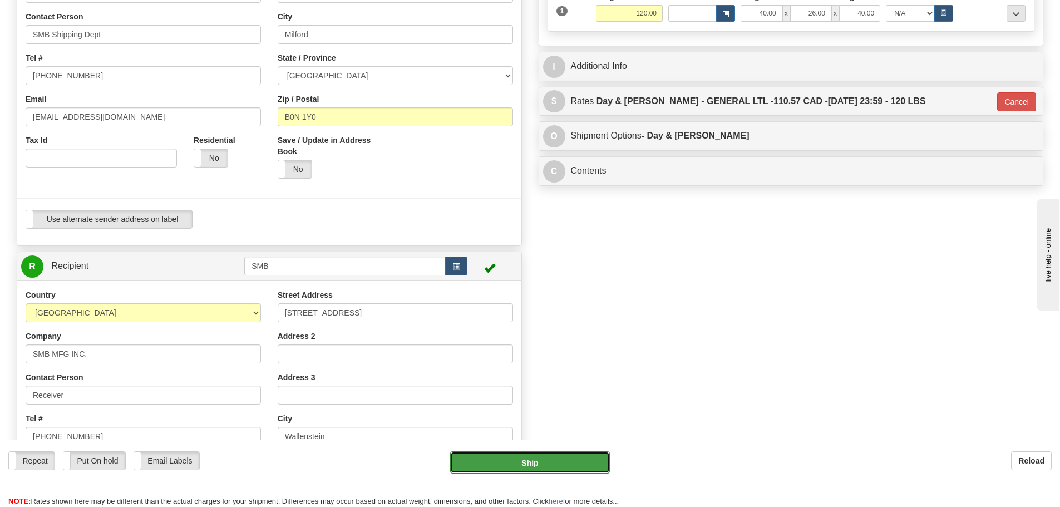
click at [575, 454] on button "Ship" at bounding box center [530, 462] width 160 height 22
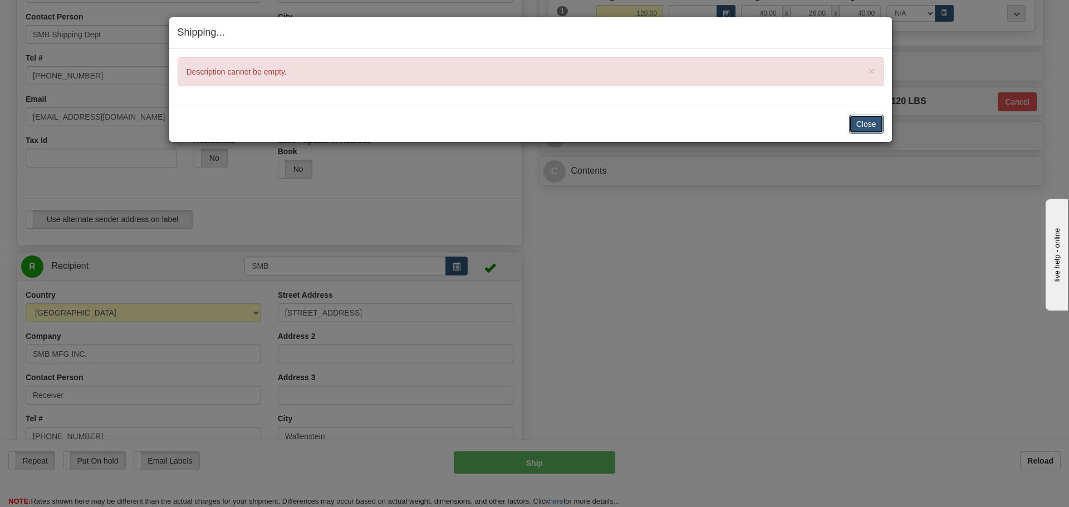
click at [870, 130] on button "Close" at bounding box center [866, 124] width 35 height 19
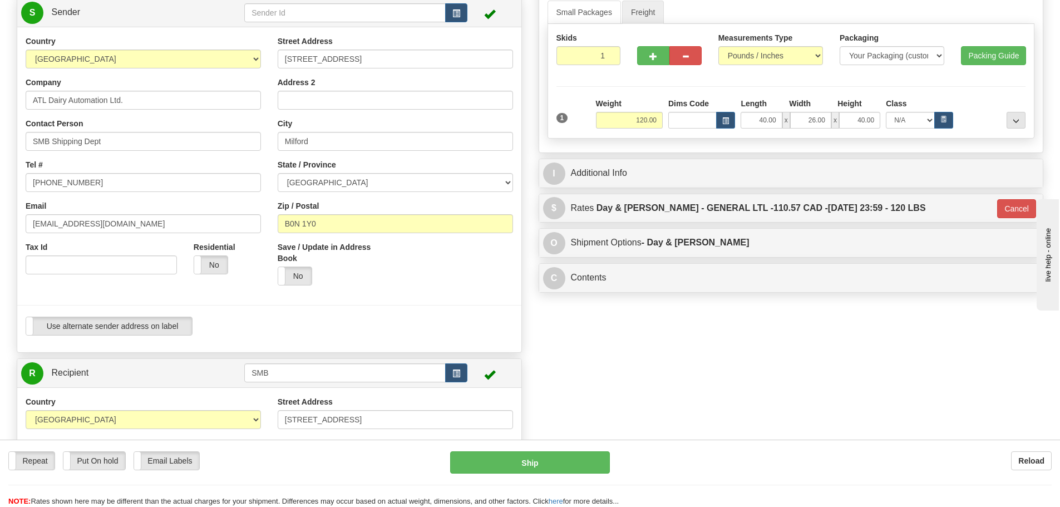
scroll to position [111, 0]
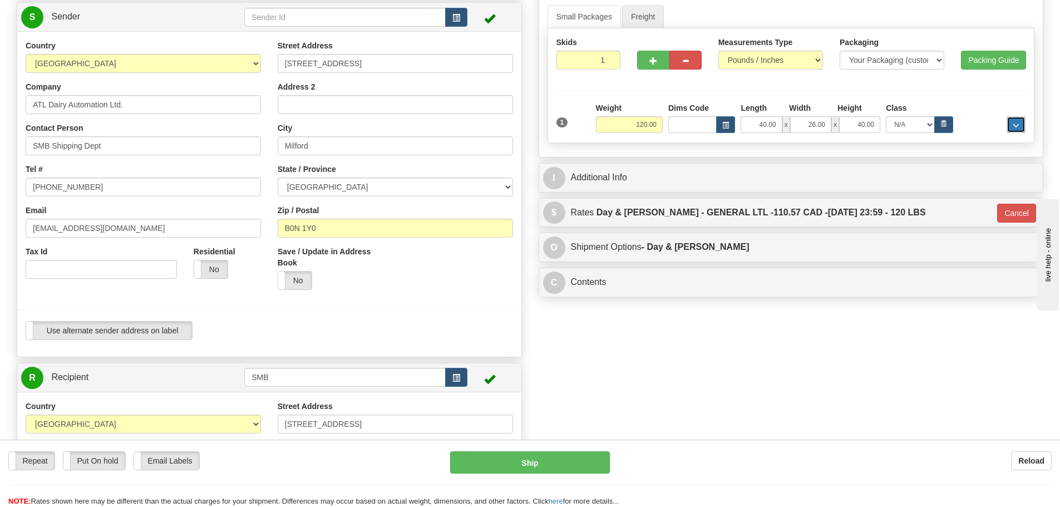
click at [1020, 121] on button "..." at bounding box center [1016, 124] width 19 height 17
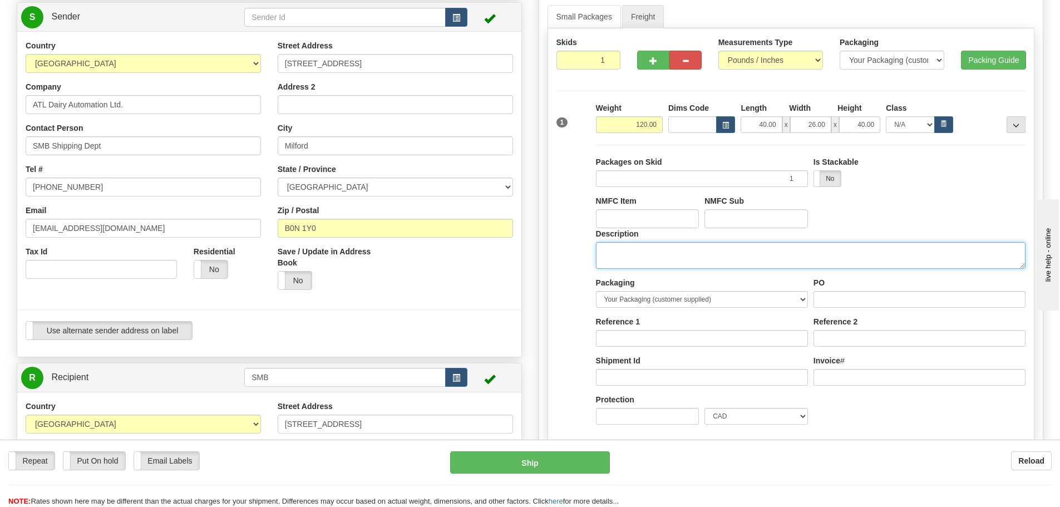
click at [652, 255] on textarea "Description" at bounding box center [811, 255] width 430 height 27
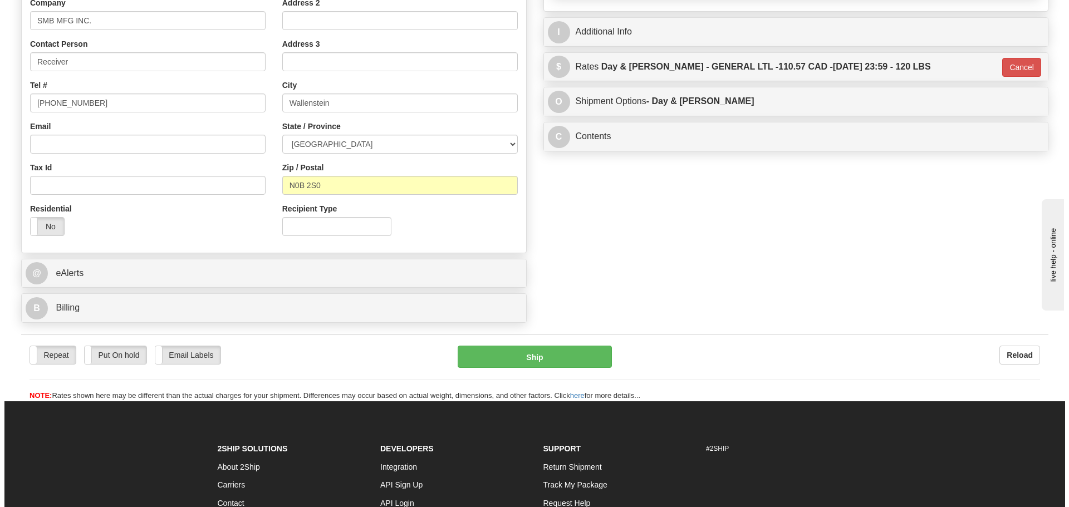
scroll to position [612, 0]
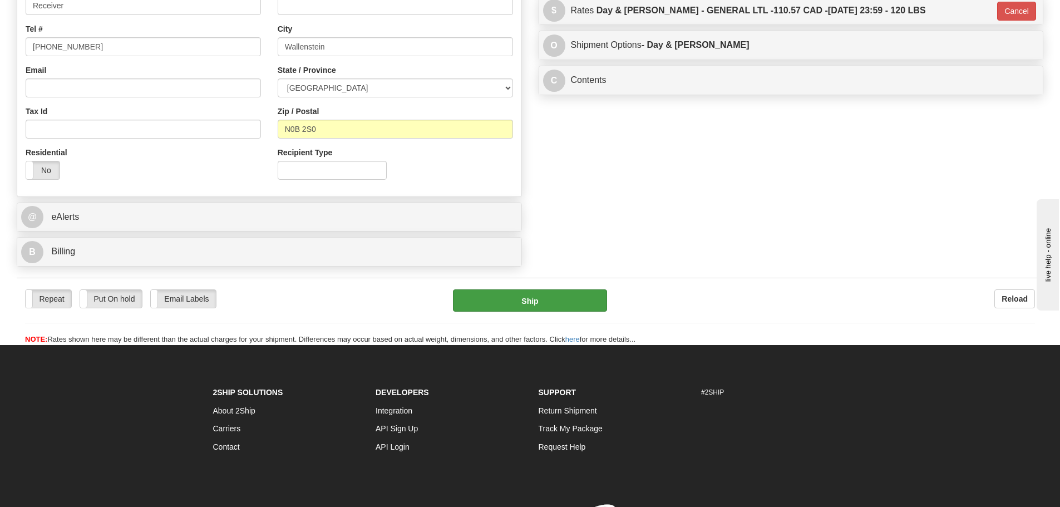
type textarea "Livestock Water Bowl"
click at [561, 302] on button "Ship" at bounding box center [530, 300] width 154 height 22
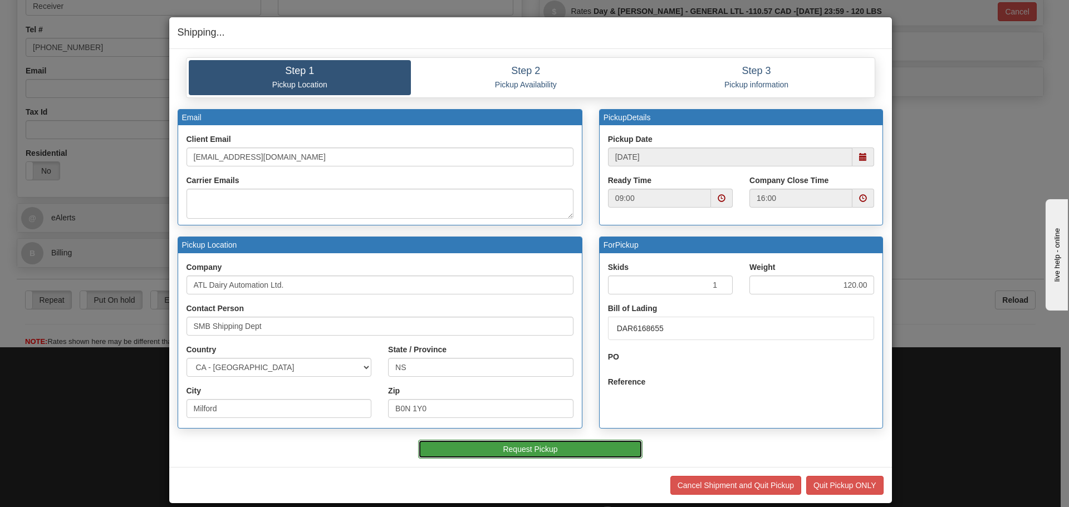
click at [567, 449] on button "Request Pickup" at bounding box center [530, 449] width 224 height 19
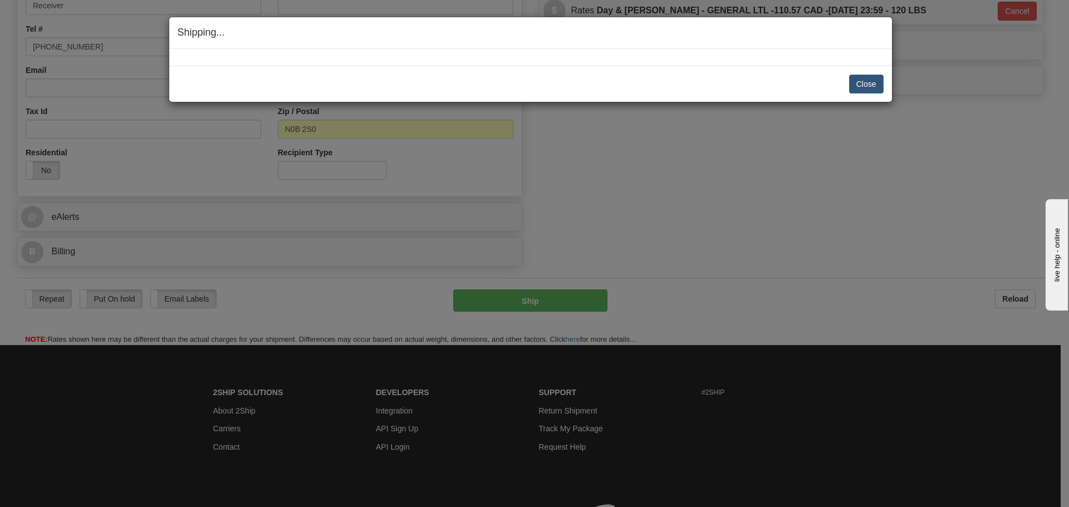
click at [421, 47] on div "Shipping... Your SHIPMENT will EXPIRE in" at bounding box center [530, 33] width 723 height 32
click at [461, 38] on div "Shipping... Your SHIPMENT will EXPIRE in" at bounding box center [530, 33] width 723 height 32
click at [436, 73] on div "Close [PERSON_NAME] Shipment and Quit Pickup Quit Pickup ONLY" at bounding box center [530, 84] width 723 height 36
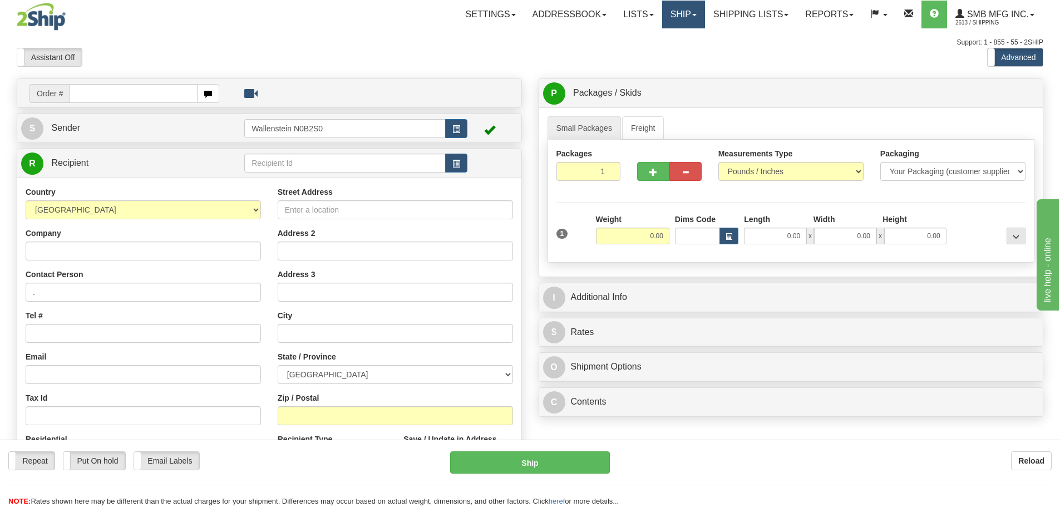
click at [666, 26] on link "Ship" at bounding box center [683, 15] width 43 height 28
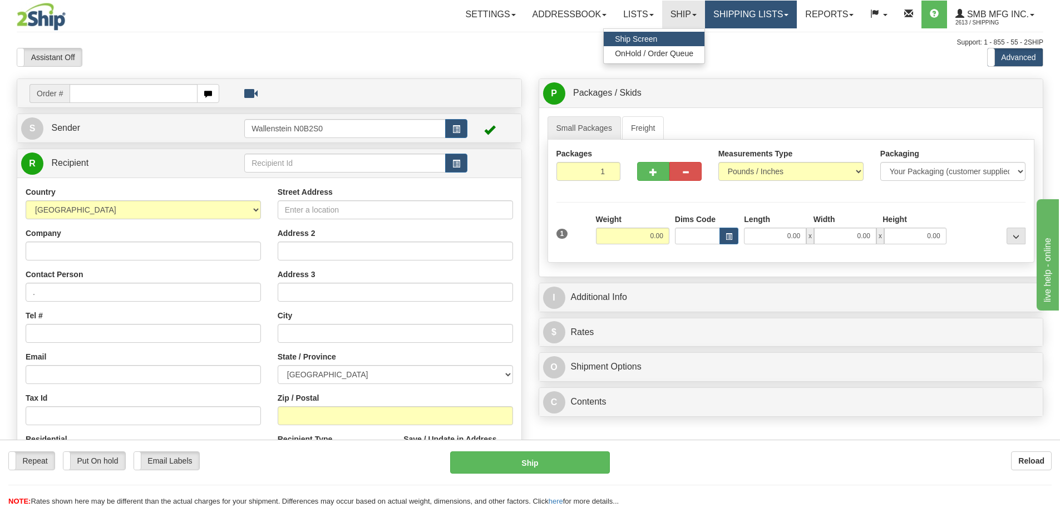
click at [770, 18] on link "Shipping lists" at bounding box center [751, 15] width 92 height 28
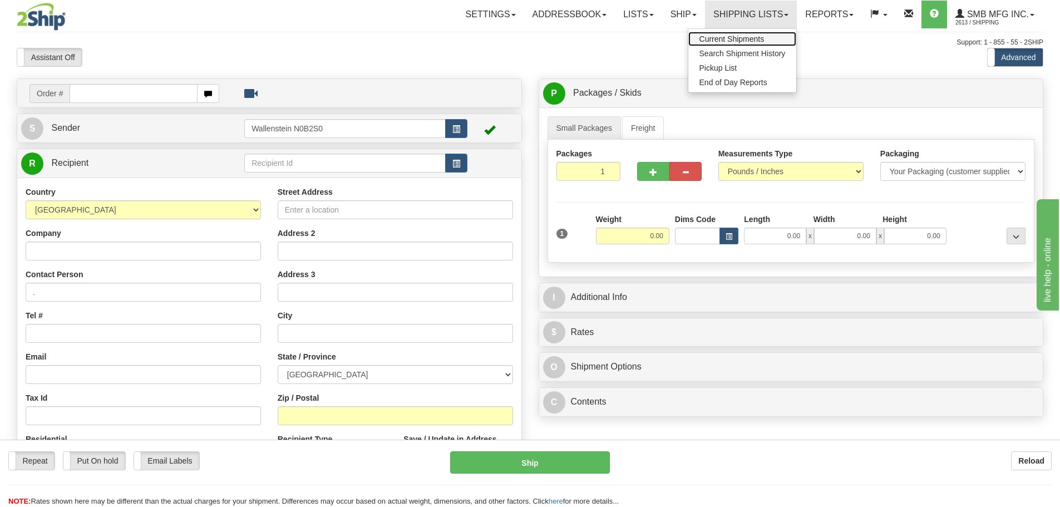
click at [747, 40] on span "Current Shipments" at bounding box center [732, 39] width 65 height 9
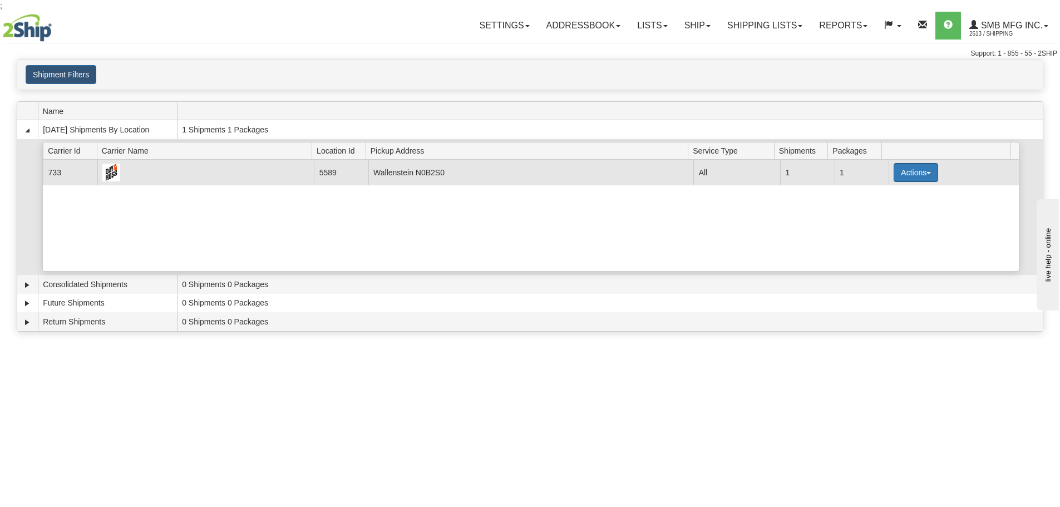
click at [903, 169] on button "Actions" at bounding box center [916, 172] width 45 height 19
click at [883, 195] on span "Details" at bounding box center [875, 193] width 30 height 8
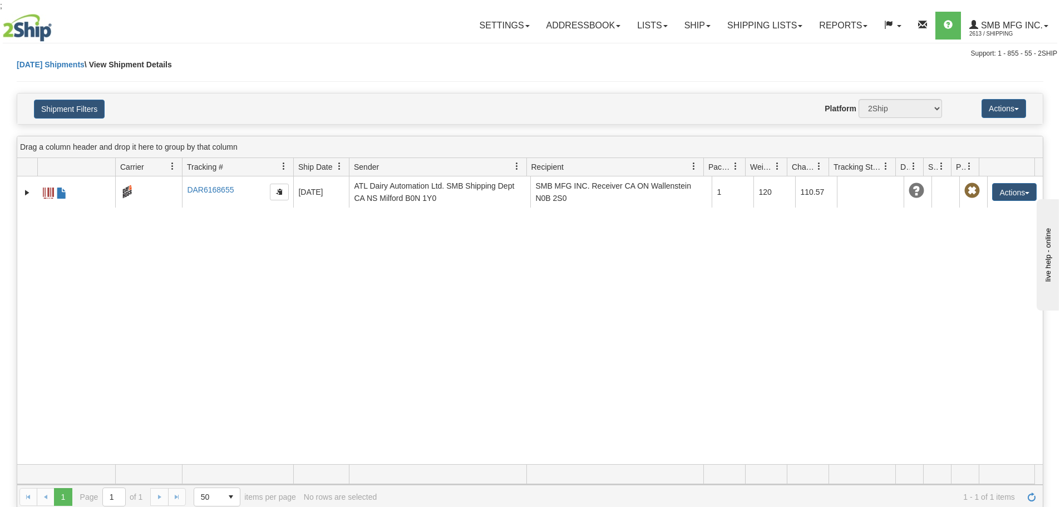
click at [244, 269] on div "31627644 2613 DAR6168655 DAR6168655 09/17/2025 09/17/2025 08:41:16 AM ATL Dairy…" at bounding box center [530, 320] width 1026 height 288
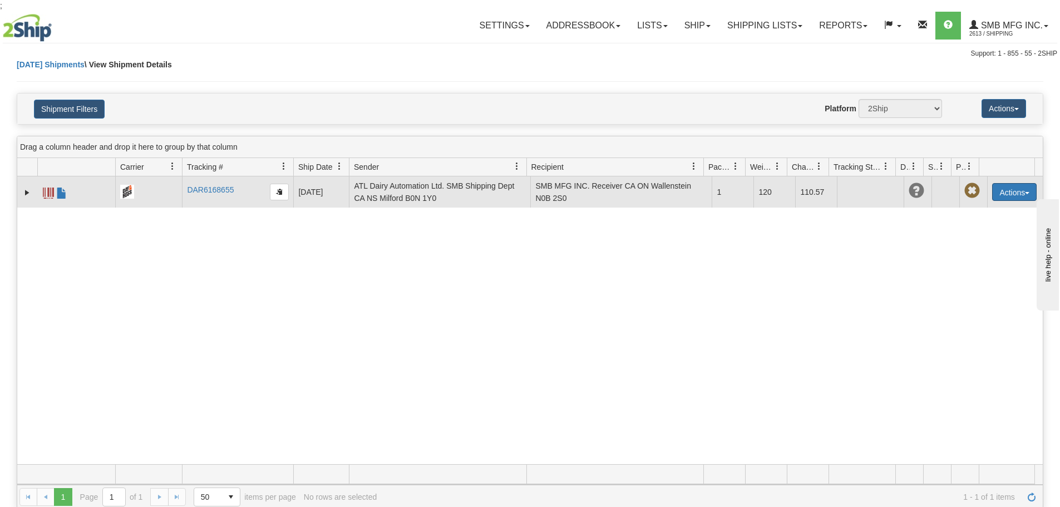
click at [1013, 193] on button "Actions" at bounding box center [1014, 192] width 45 height 18
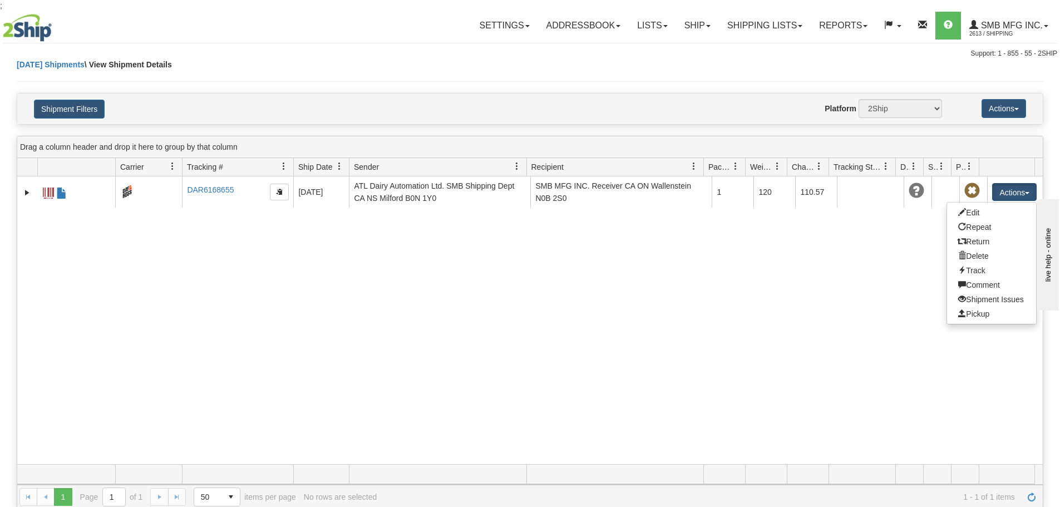
click at [269, 426] on div "31627644 2613 DAR6168655 DAR6168655 09/17/2025 09/17/2025 08:41:16 AM ATL Dairy…" at bounding box center [530, 320] width 1026 height 288
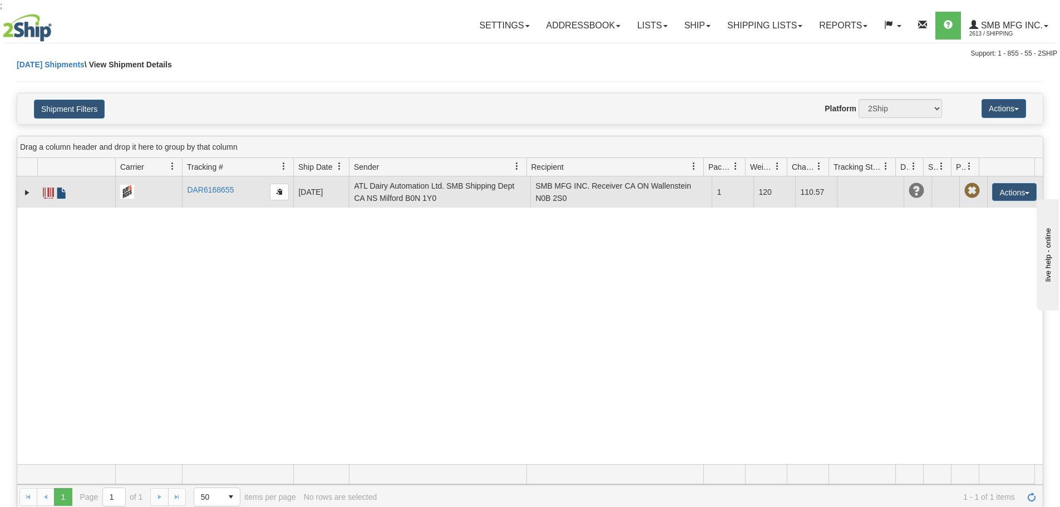
click at [60, 192] on span at bounding box center [61, 193] width 11 height 11
